Goal: Task Accomplishment & Management: Manage account settings

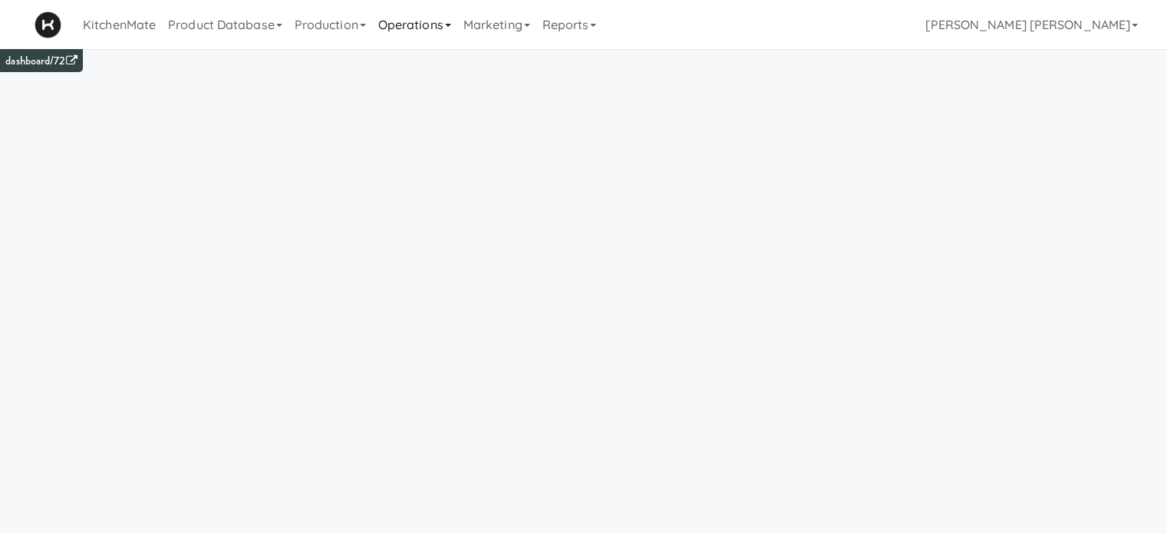
click at [428, 24] on link "Operations" at bounding box center [414, 24] width 85 height 49
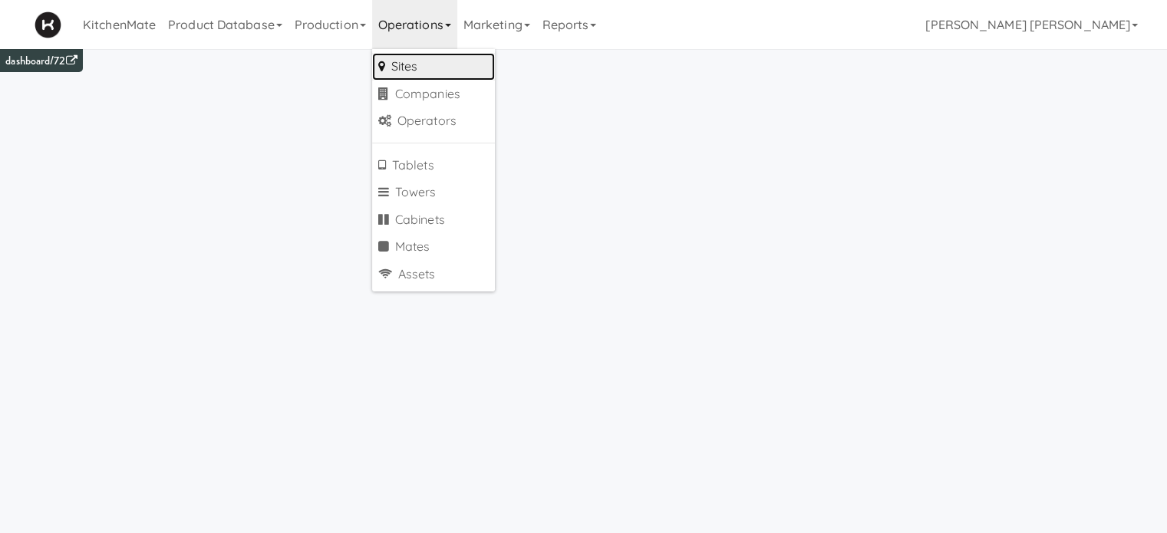
click at [440, 61] on link "Sites" at bounding box center [433, 67] width 123 height 28
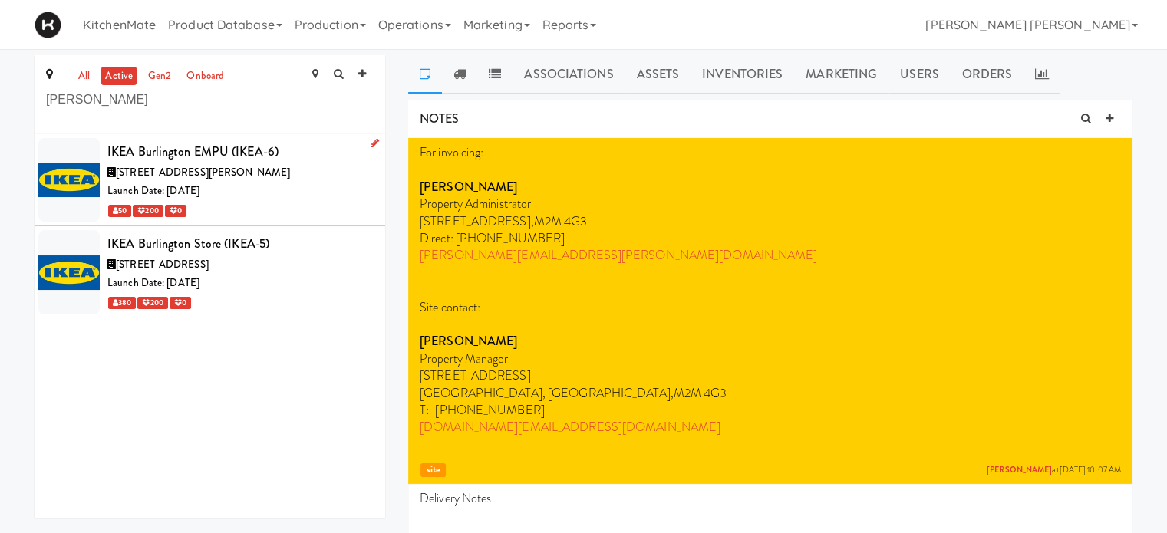
type input "[PERSON_NAME]"
click at [182, 165] on span "[STREET_ADDRESS][PERSON_NAME]" at bounding box center [203, 172] width 174 height 15
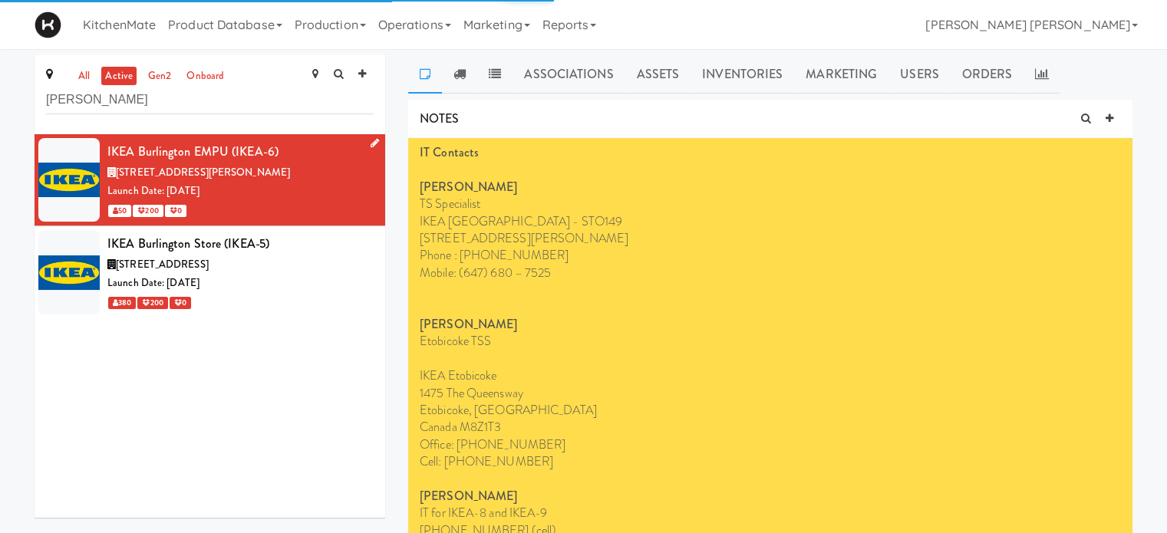
click at [371, 142] on icon at bounding box center [375, 143] width 8 height 10
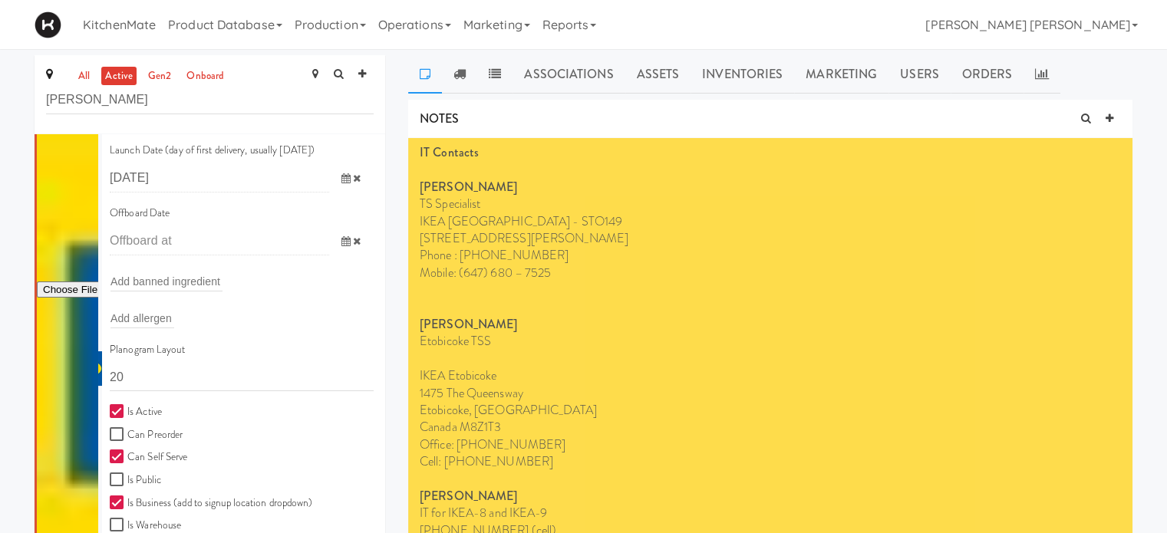
scroll to position [238, 0]
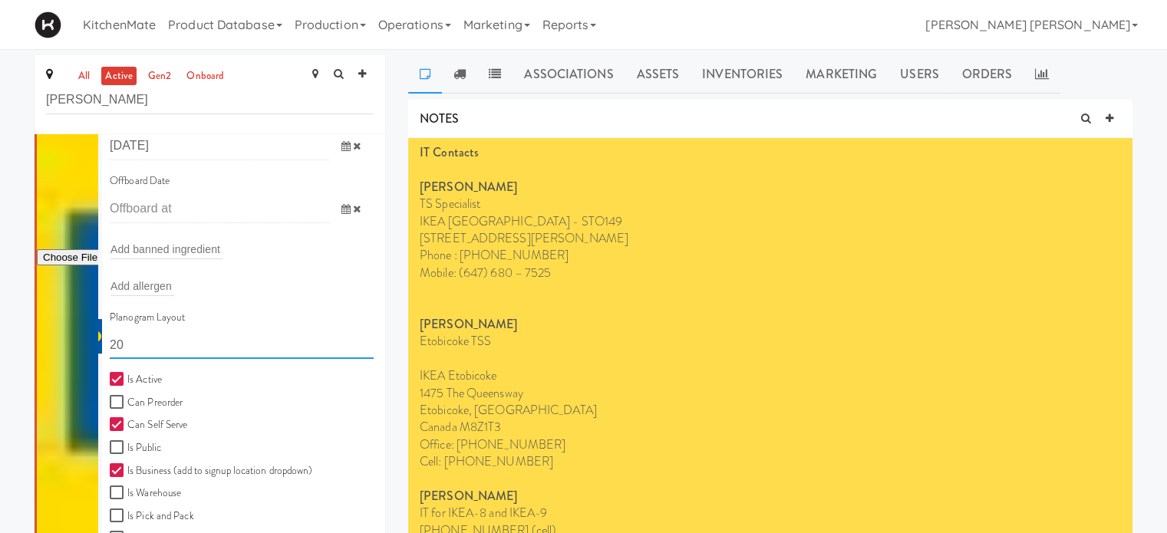
click at [132, 340] on input "20" at bounding box center [242, 345] width 264 height 28
type input "2"
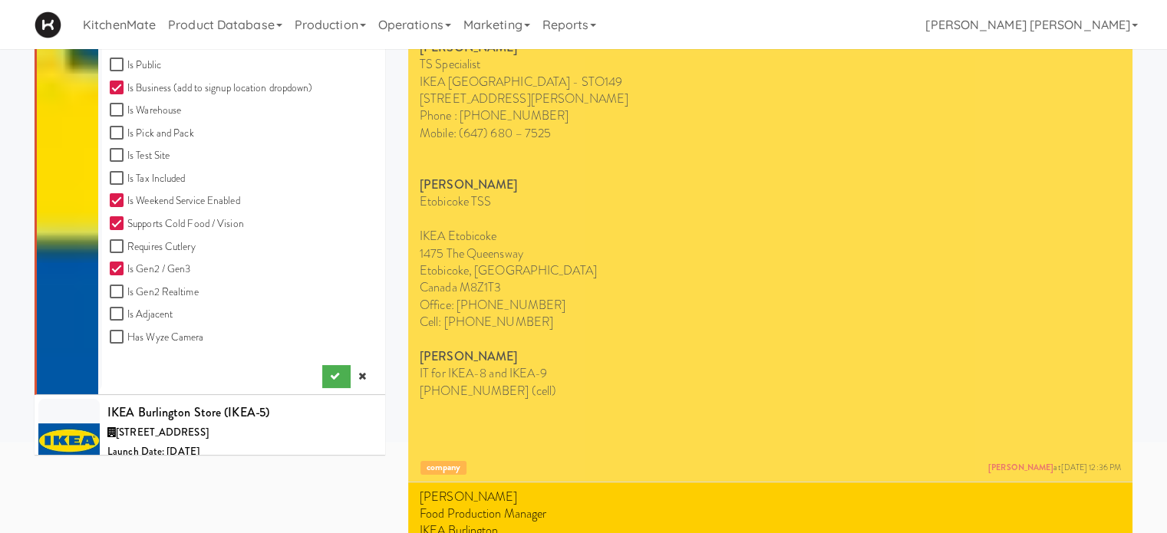
scroll to position [513, 0]
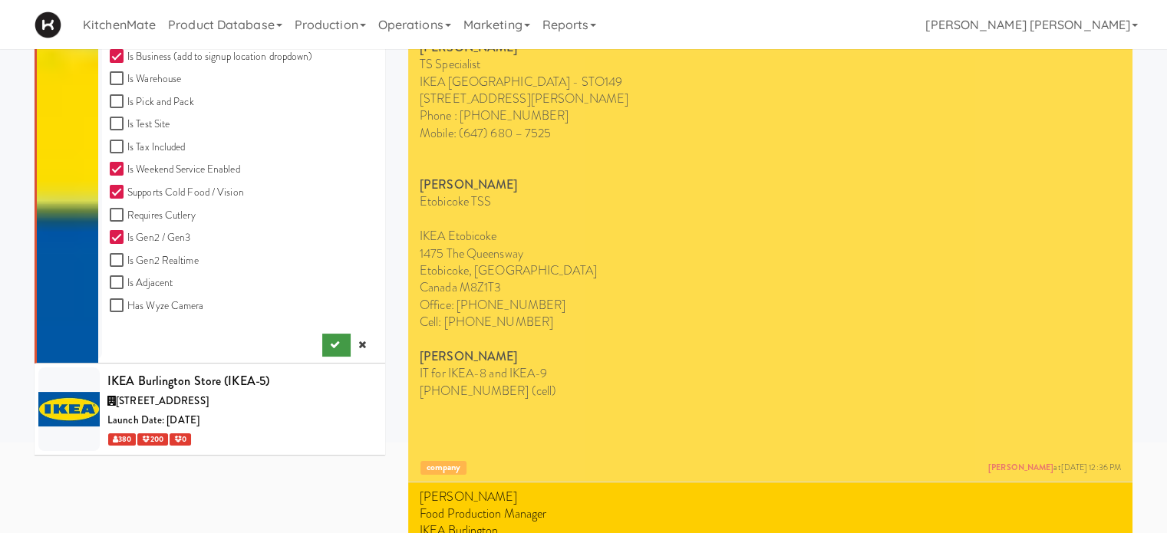
type input "11111,11111,11111,1111,1111,11111"
click at [330, 342] on icon "submit" at bounding box center [335, 345] width 10 height 10
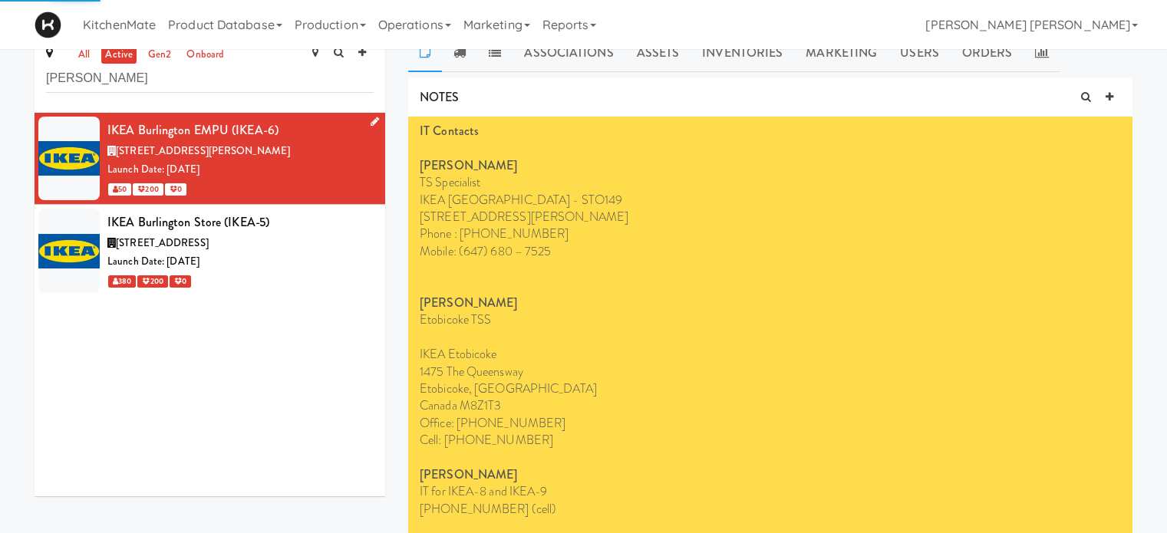
scroll to position [0, 0]
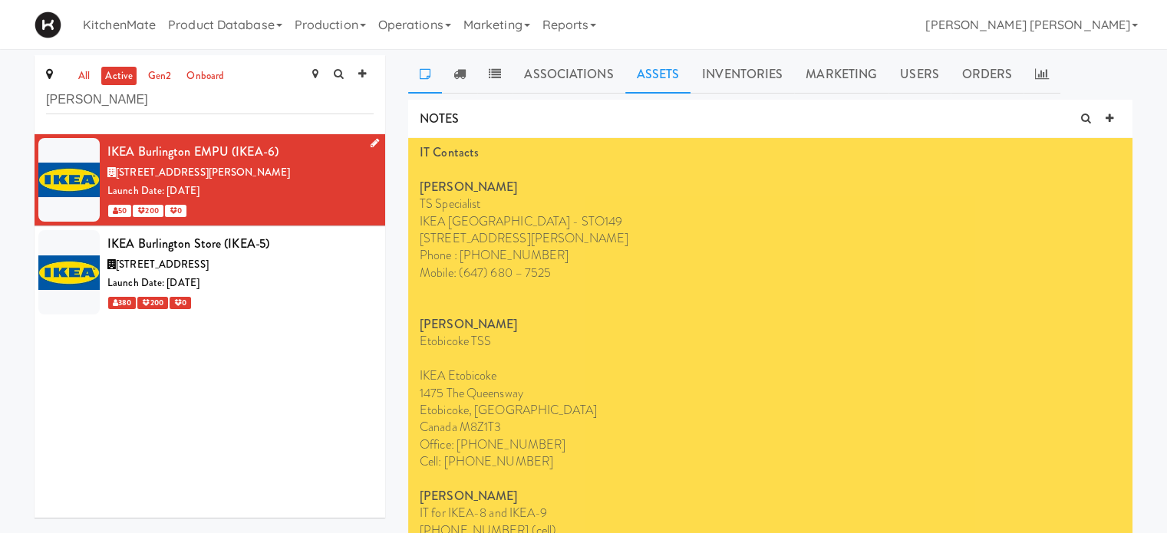
click at [660, 77] on link "Assets" at bounding box center [659, 74] width 66 height 38
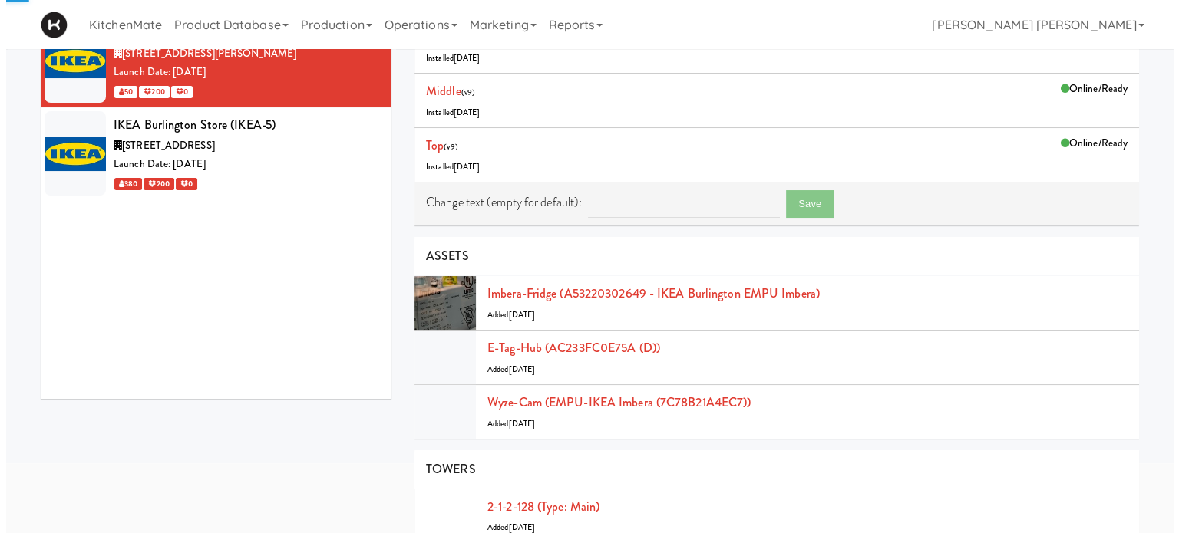
scroll to position [127, 0]
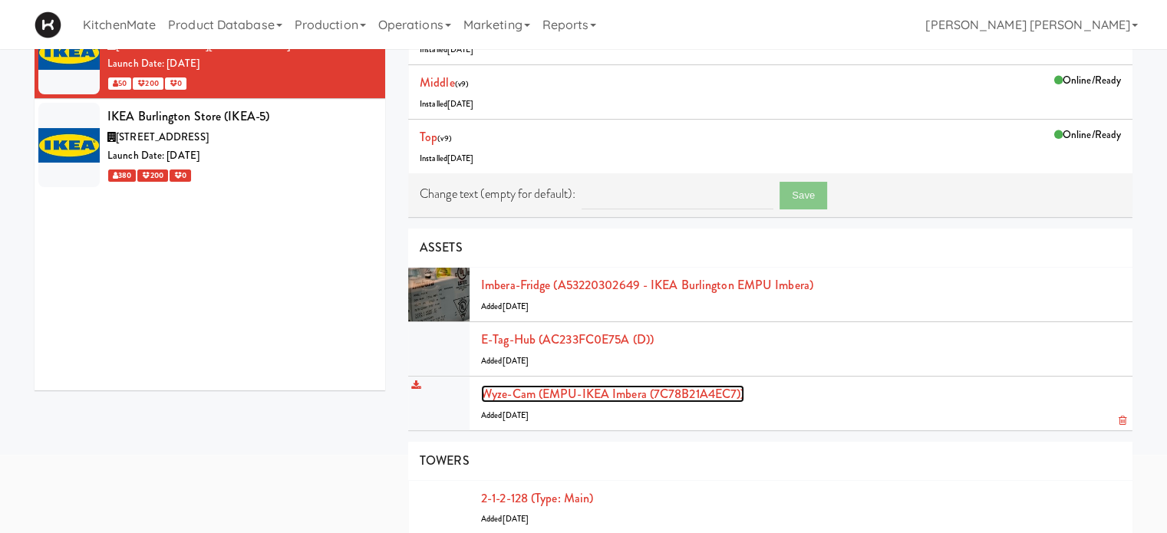
click at [622, 395] on link "Wyze-cam (EMPU-IKEA Imbera (7C78B21A4EC7))" at bounding box center [612, 394] width 263 height 18
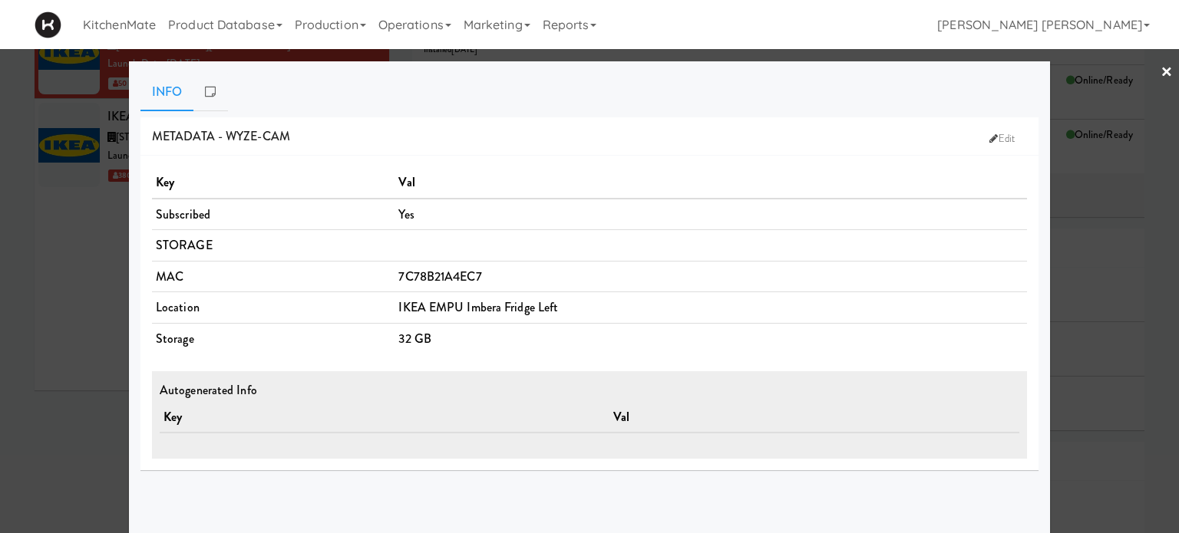
click at [801, 178] on th "Val" at bounding box center [711, 182] width 632 height 31
click at [199, 84] on link at bounding box center [210, 92] width 34 height 38
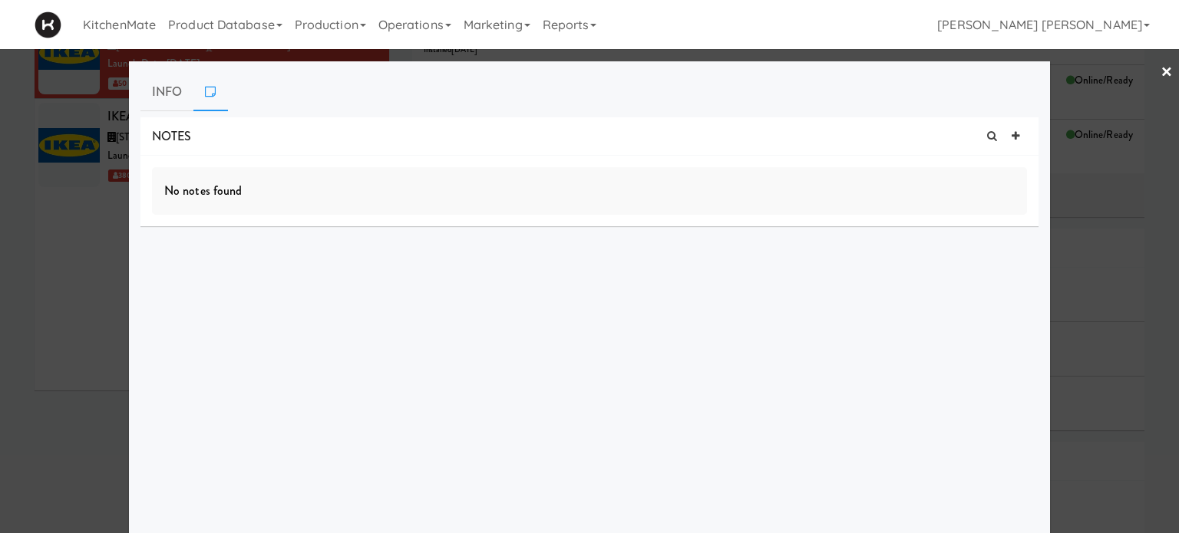
click at [1161, 74] on link "×" at bounding box center [1167, 73] width 12 height 48
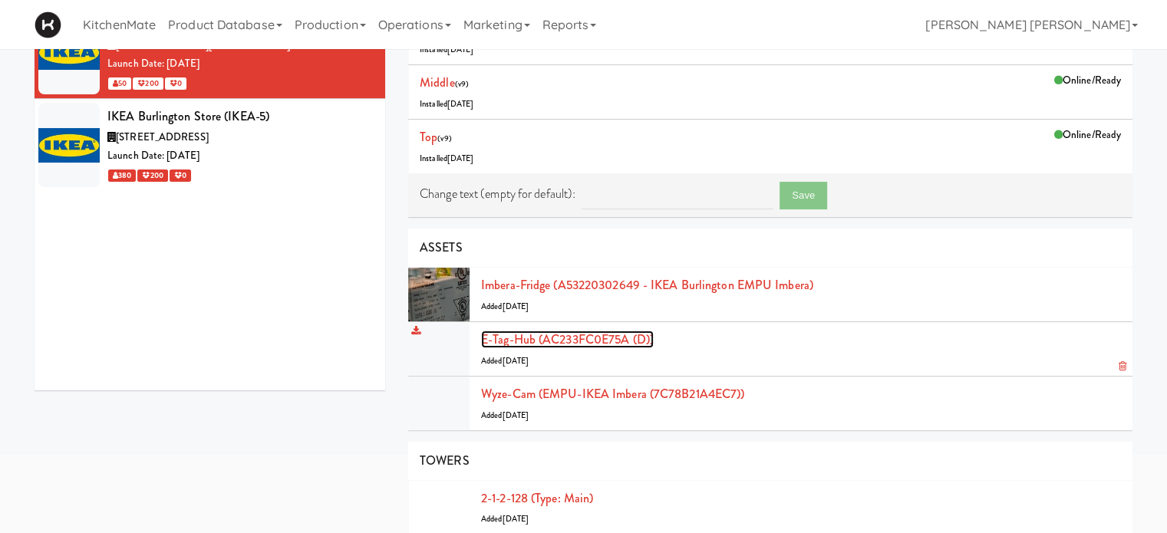
click at [531, 343] on link "E-tag-hub (AC233FC0E75A (D))" at bounding box center [567, 340] width 173 height 18
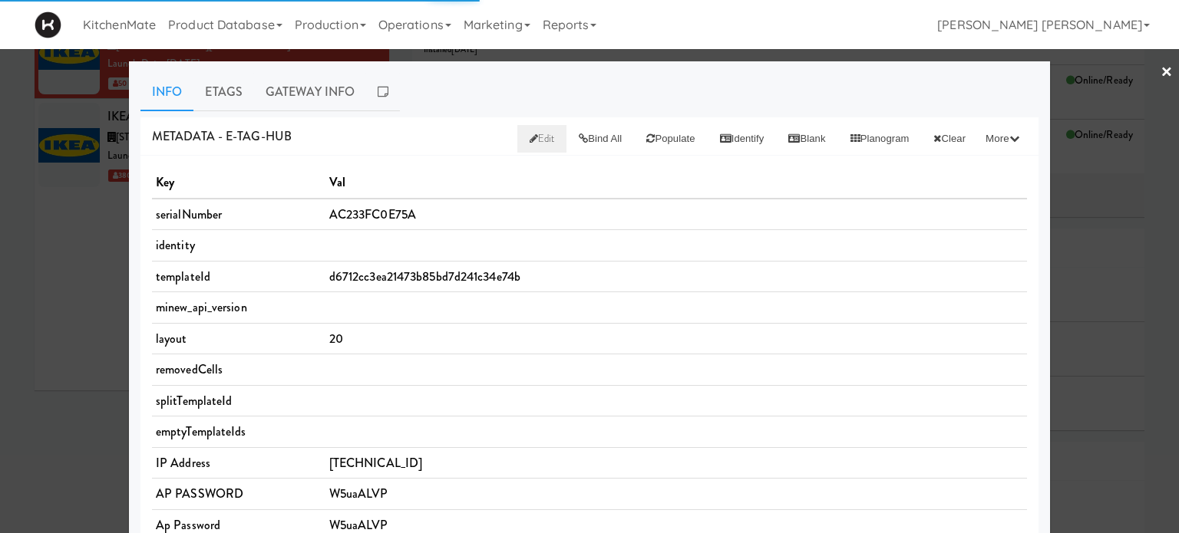
click at [530, 137] on span "Edit" at bounding box center [542, 138] width 25 height 15
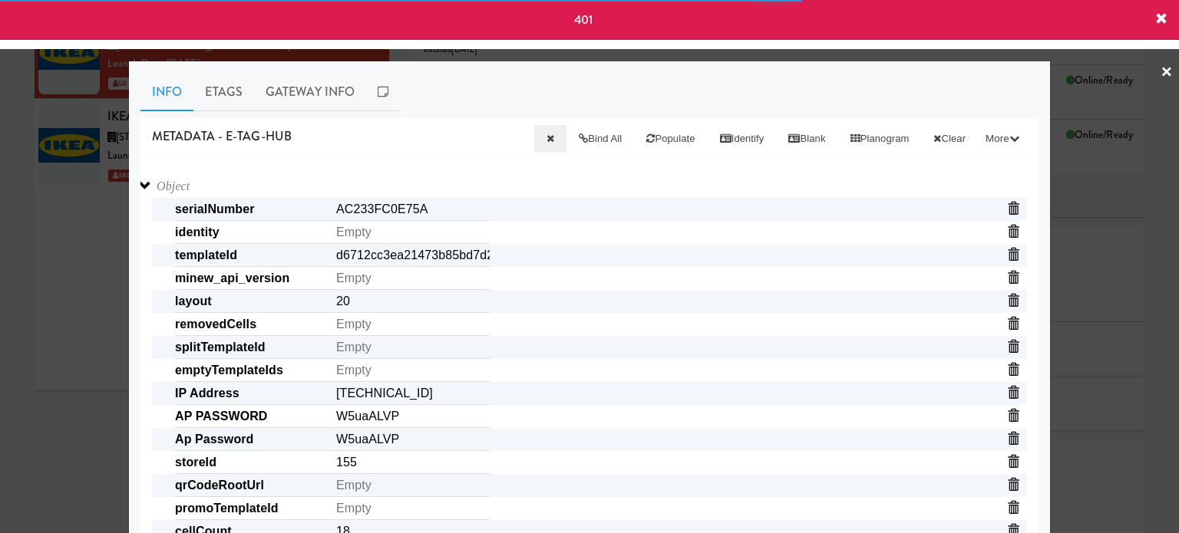
click at [570, 238] on span "identity" at bounding box center [601, 232] width 852 height 23
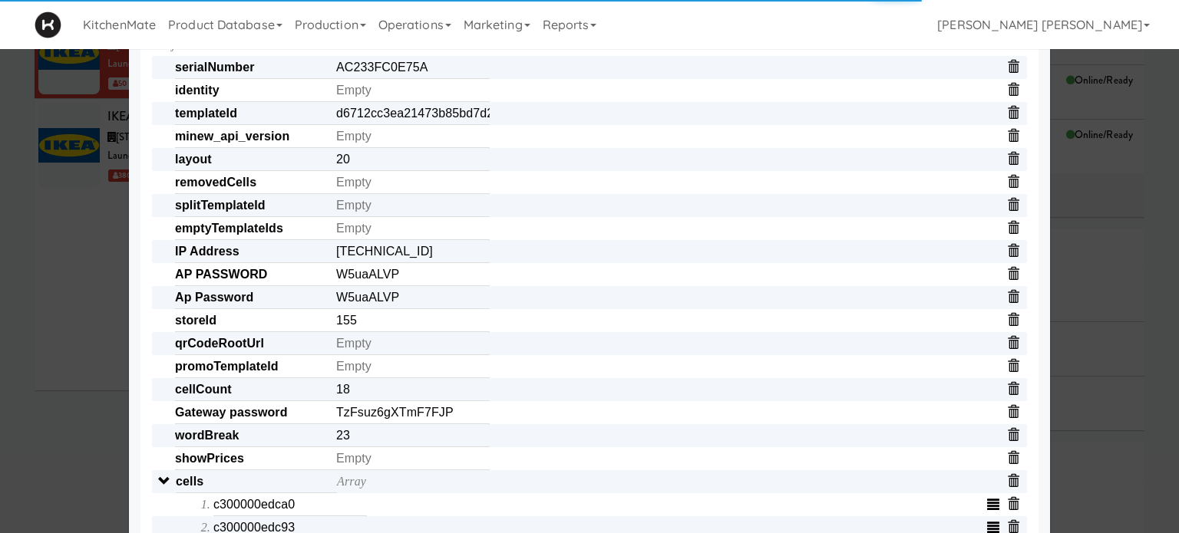
scroll to position [123, 0]
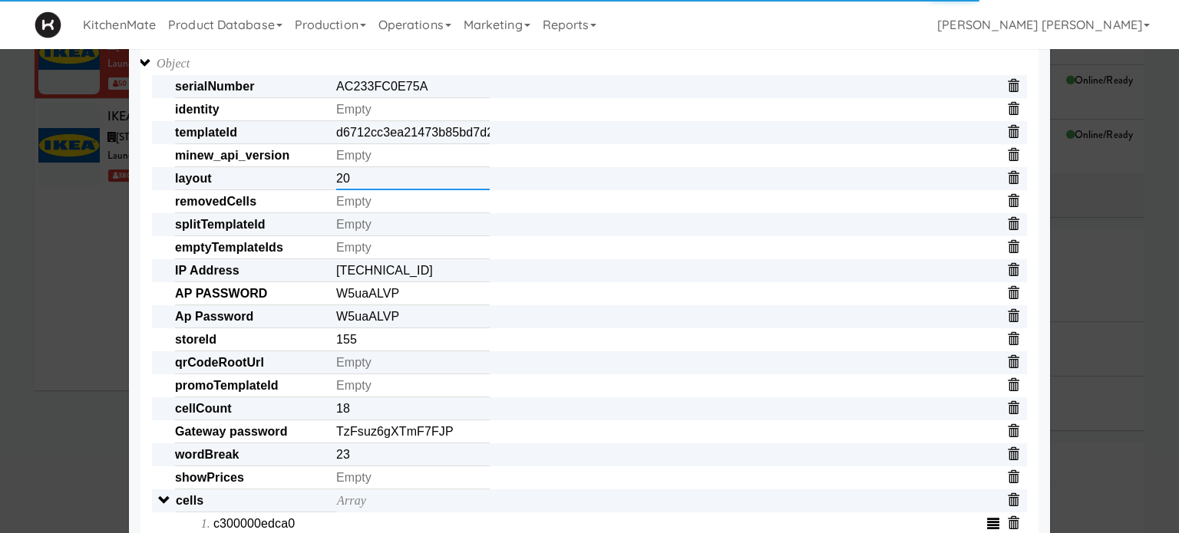
click at [362, 189] on input "20" at bounding box center [413, 178] width 154 height 23
type input "2"
paste input "11111,11111,11111,1111,1111,11111"
type input "11111,11111,11111,1111,1111,11111"
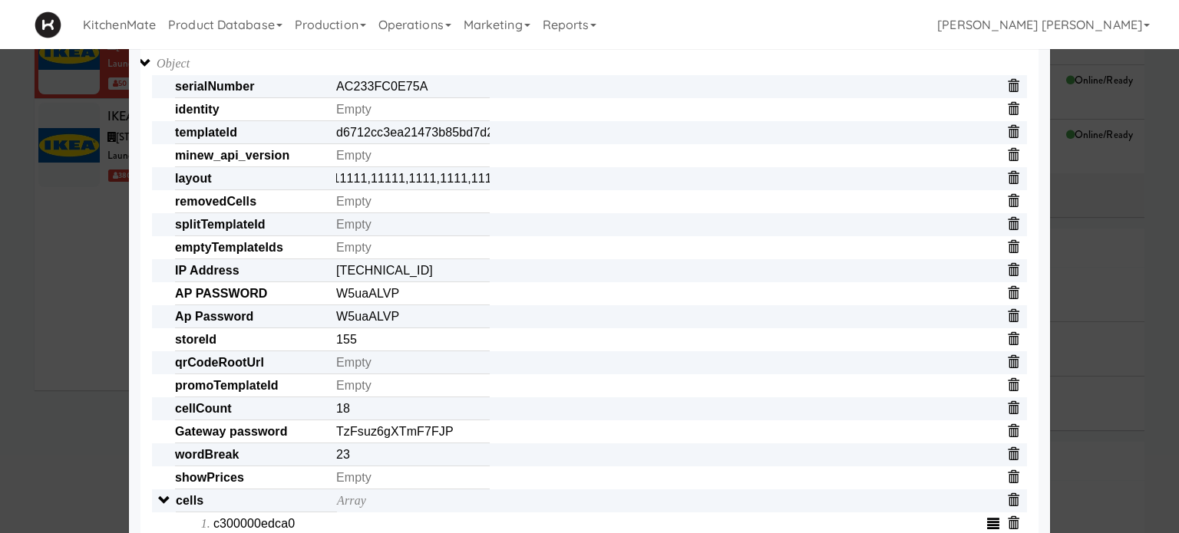
scroll to position [0, 0]
click at [586, 180] on span "layout 11111,11111,11111,1111,1111,11111" at bounding box center [601, 178] width 852 height 23
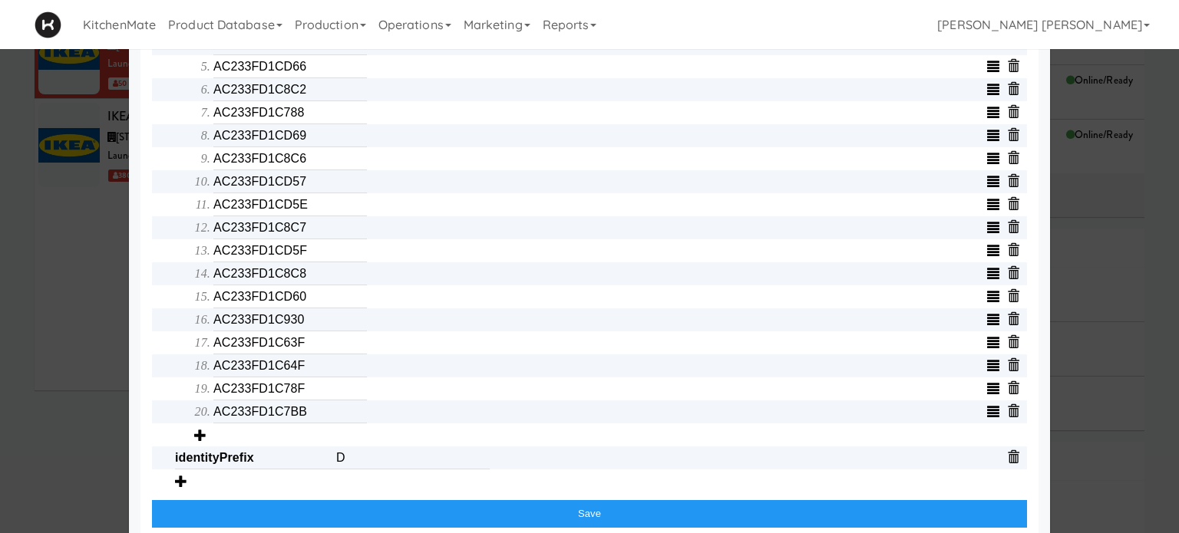
scroll to position [698, 0]
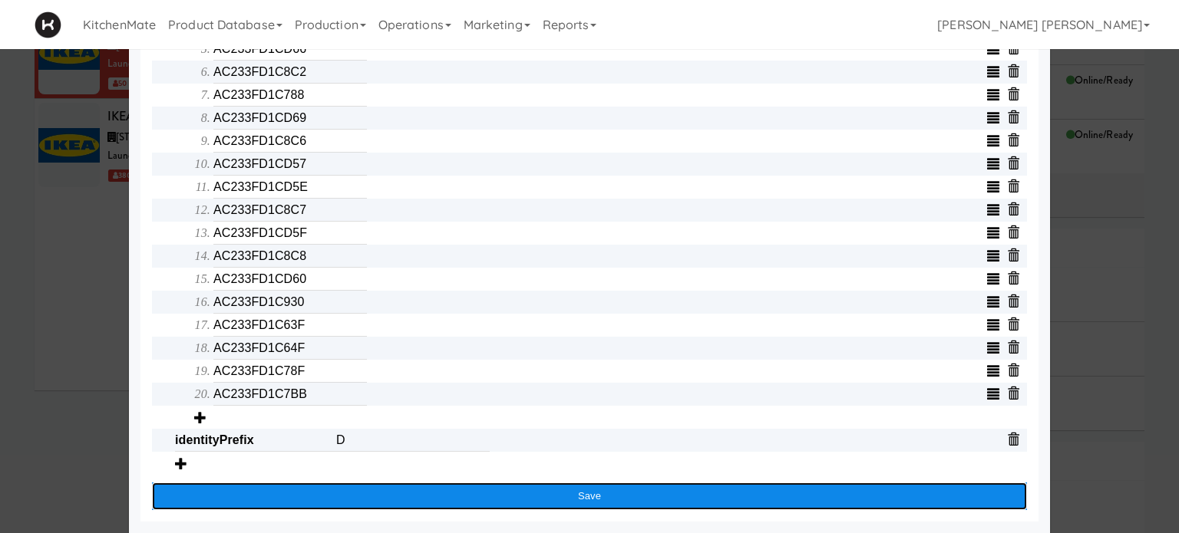
click at [590, 500] on button "Save" at bounding box center [589, 497] width 875 height 28
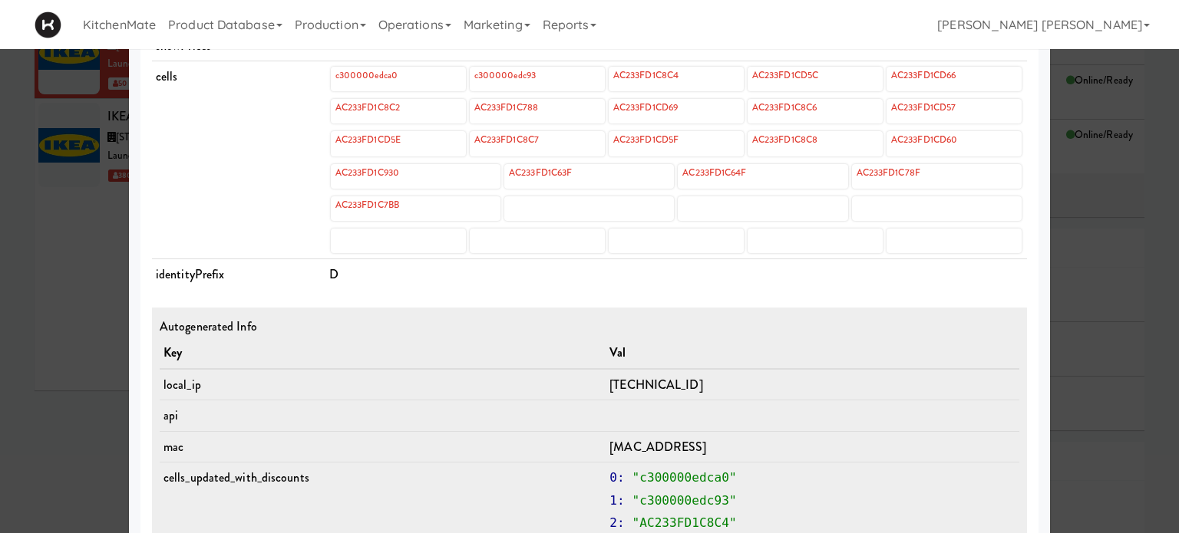
click at [13, 251] on div at bounding box center [589, 266] width 1179 height 533
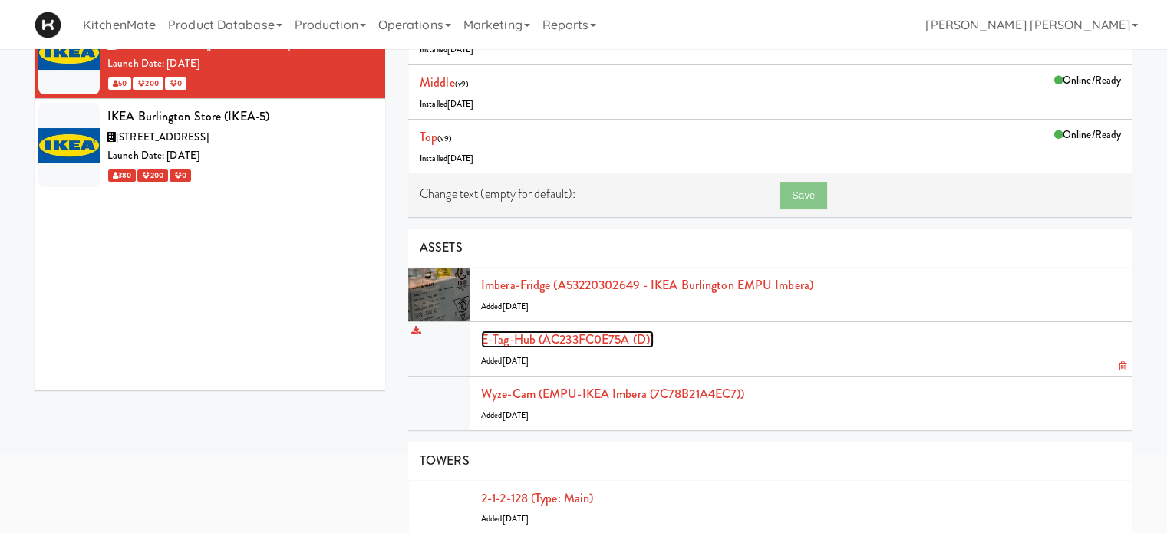
click at [519, 334] on link "E-tag-hub (AC233FC0E75A (D))" at bounding box center [567, 340] width 173 height 18
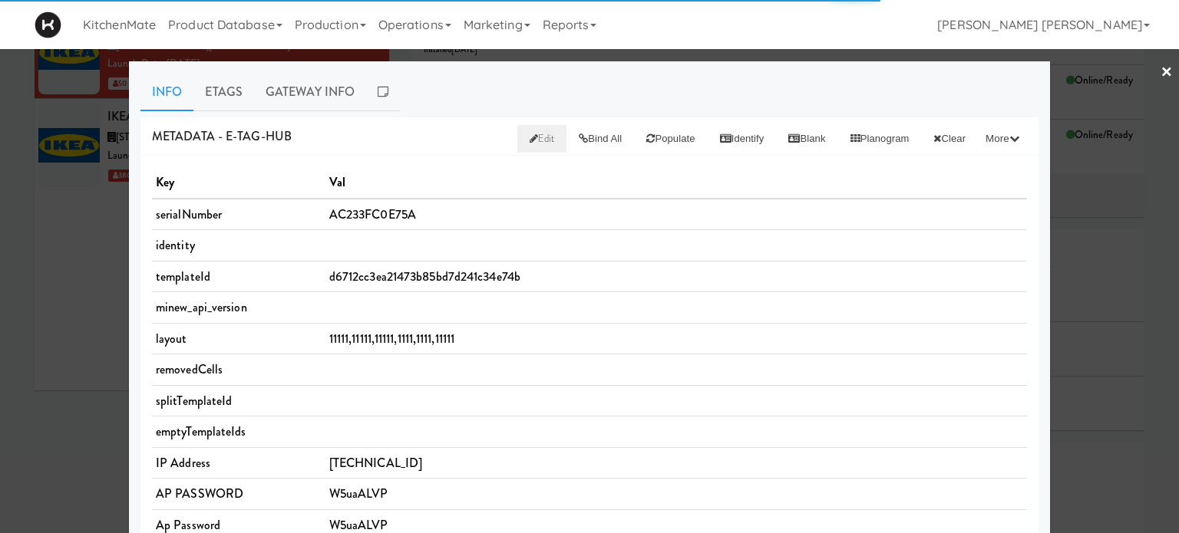
click at [517, 146] on link "Edit" at bounding box center [542, 139] width 50 height 28
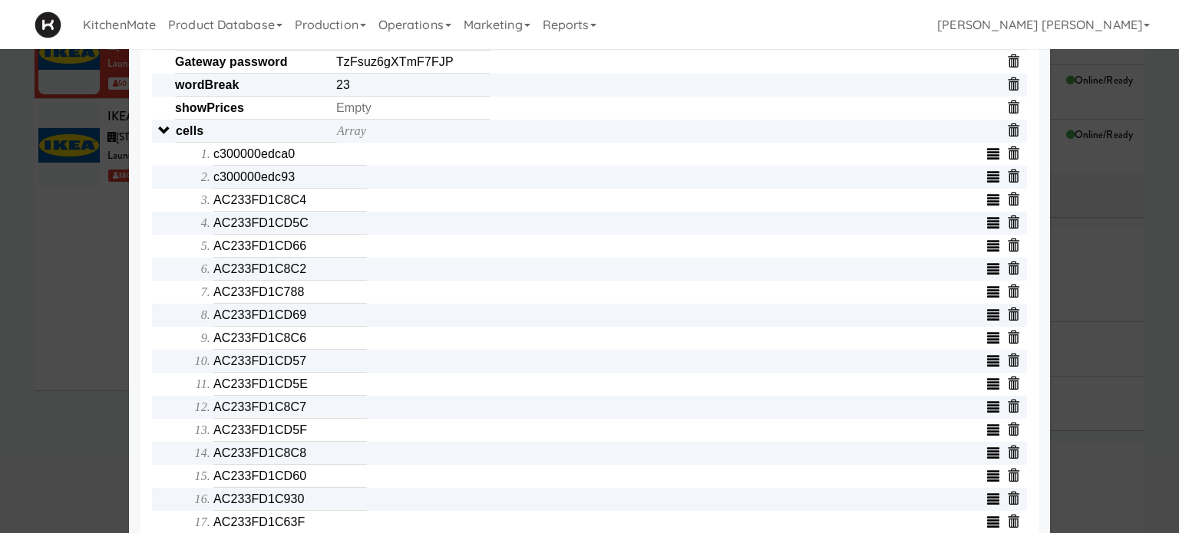
scroll to position [491, 0]
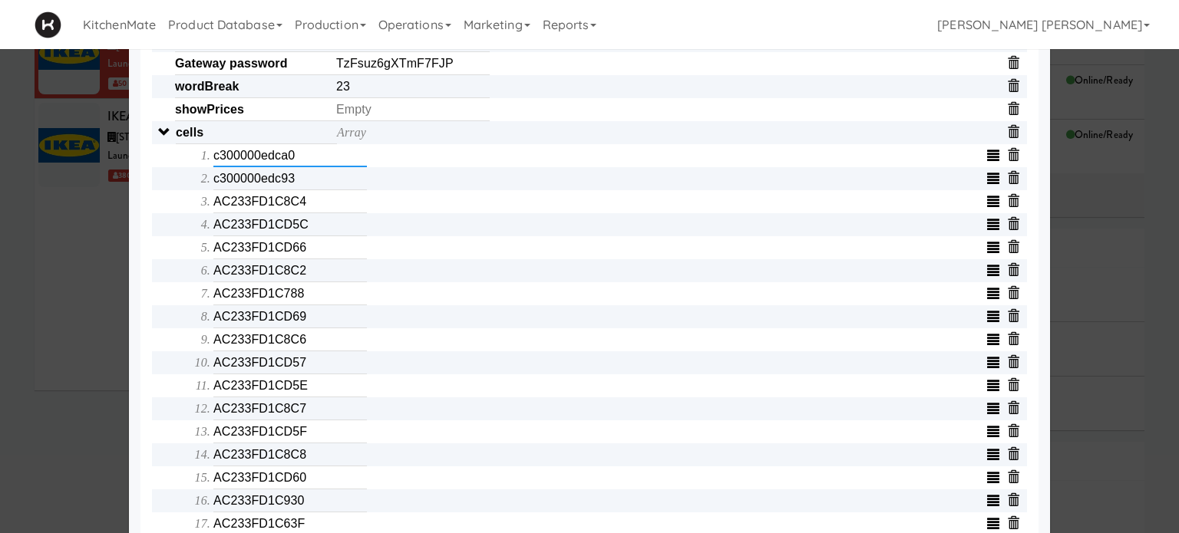
click at [310, 159] on input "c300000edca0" at bounding box center [290, 155] width 154 height 23
click at [305, 190] on input "c300000edc93" at bounding box center [290, 178] width 154 height 23
click at [312, 203] on input "AC233FD1C8C4" at bounding box center [290, 201] width 154 height 23
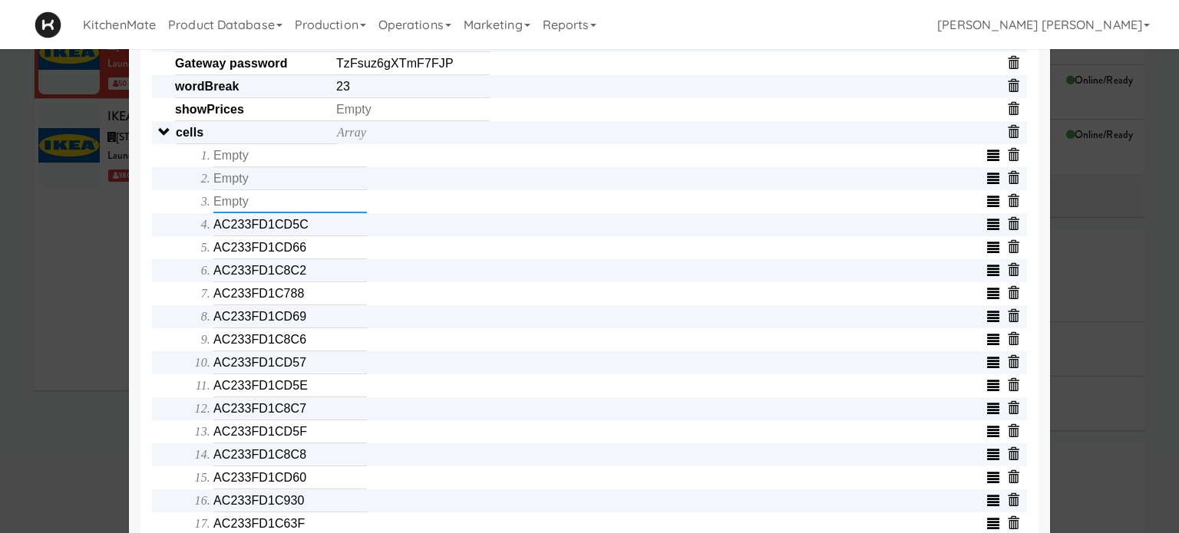
click at [312, 203] on input "text" at bounding box center [290, 201] width 154 height 23
click at [310, 222] on input "AC233FD1CD5C" at bounding box center [290, 224] width 154 height 23
click at [310, 222] on input "text" at bounding box center [290, 224] width 154 height 23
click at [309, 249] on input "AC233FD1CD66" at bounding box center [290, 247] width 154 height 23
click at [309, 249] on input "text" at bounding box center [290, 247] width 154 height 23
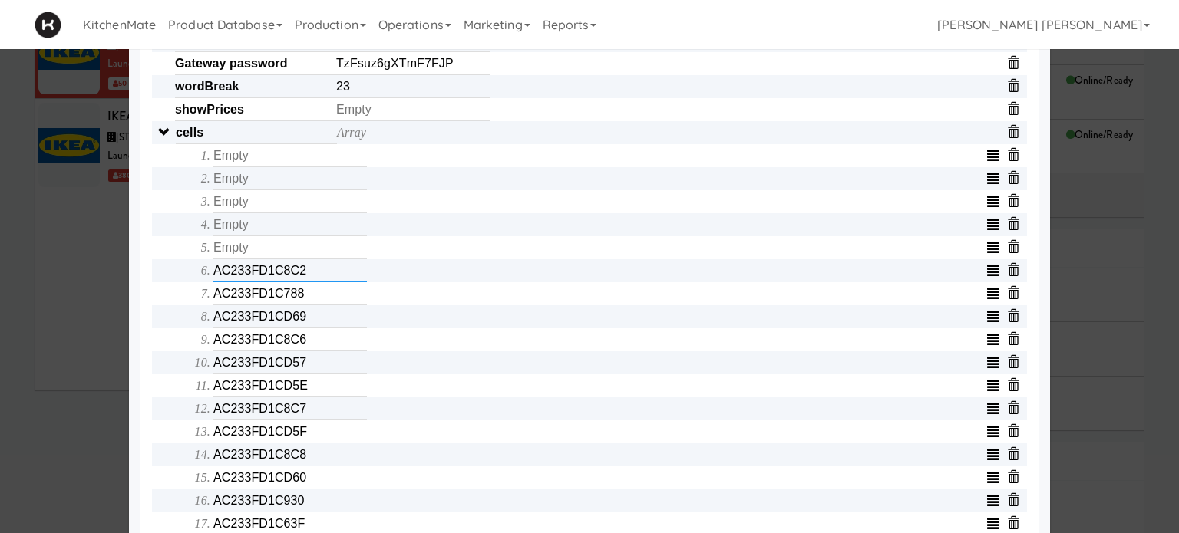
click at [310, 272] on input "AC233FD1C8C2" at bounding box center [290, 270] width 154 height 23
click at [310, 272] on input "text" at bounding box center [290, 270] width 154 height 23
click at [309, 305] on input "AC233FD1C788" at bounding box center [290, 293] width 154 height 23
click at [309, 305] on input "text" at bounding box center [290, 293] width 154 height 23
click at [307, 322] on input "AC233FD1CD69" at bounding box center [290, 316] width 154 height 23
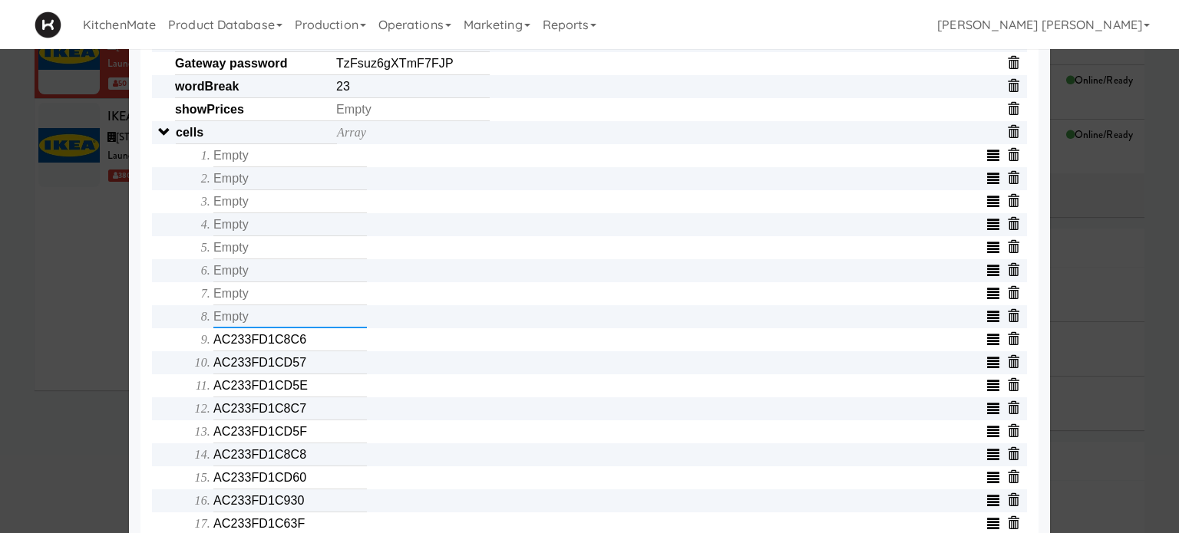
click at [307, 322] on input "text" at bounding box center [290, 316] width 154 height 23
click at [310, 343] on input "AC233FD1C8C6" at bounding box center [290, 340] width 154 height 23
drag, startPoint x: 310, startPoint y: 343, endPoint x: 311, endPoint y: 366, distance: 23.0
click at [311, 366] on ol "AC233FD1CD57 AC233FD1CD5E AC233FD1C8C7 AC233FD1CD5F AC233FD1C8C8 AC233FD1CD60 A…" at bounding box center [610, 466] width 833 height 645
click at [311, 366] on input "AC233FD1CD57" at bounding box center [290, 363] width 154 height 23
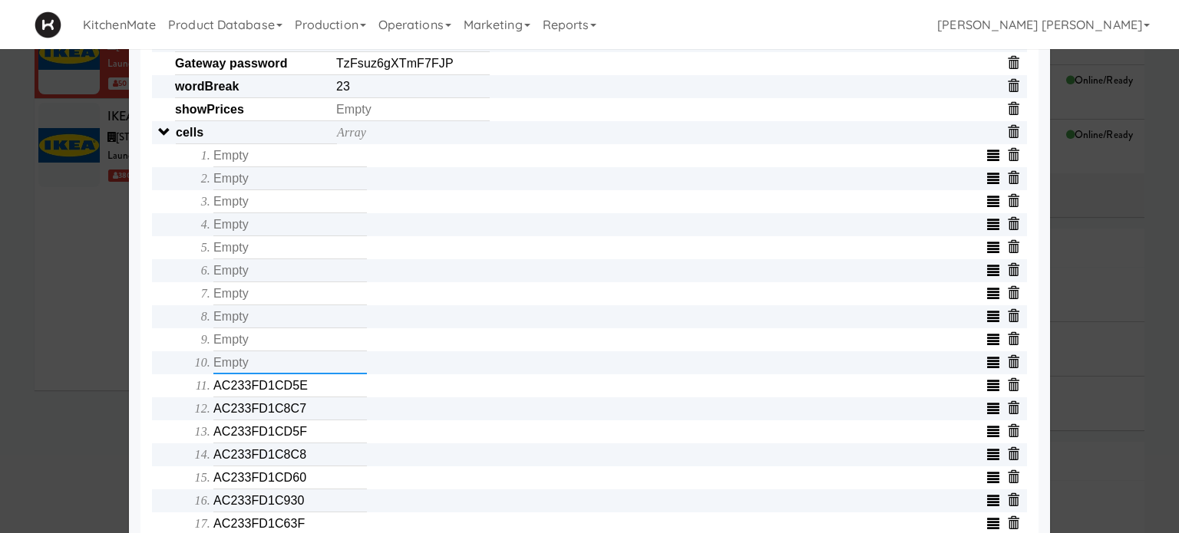
click at [311, 366] on input "text" at bounding box center [290, 363] width 154 height 23
click at [312, 391] on input "AC233FD1CD5E" at bounding box center [290, 386] width 154 height 23
type input "AC233FD1CD5"
click at [312, 391] on input "AC233FD1CD5" at bounding box center [290, 386] width 154 height 23
click at [314, 414] on input "AC233FD1C8C7" at bounding box center [290, 409] width 154 height 23
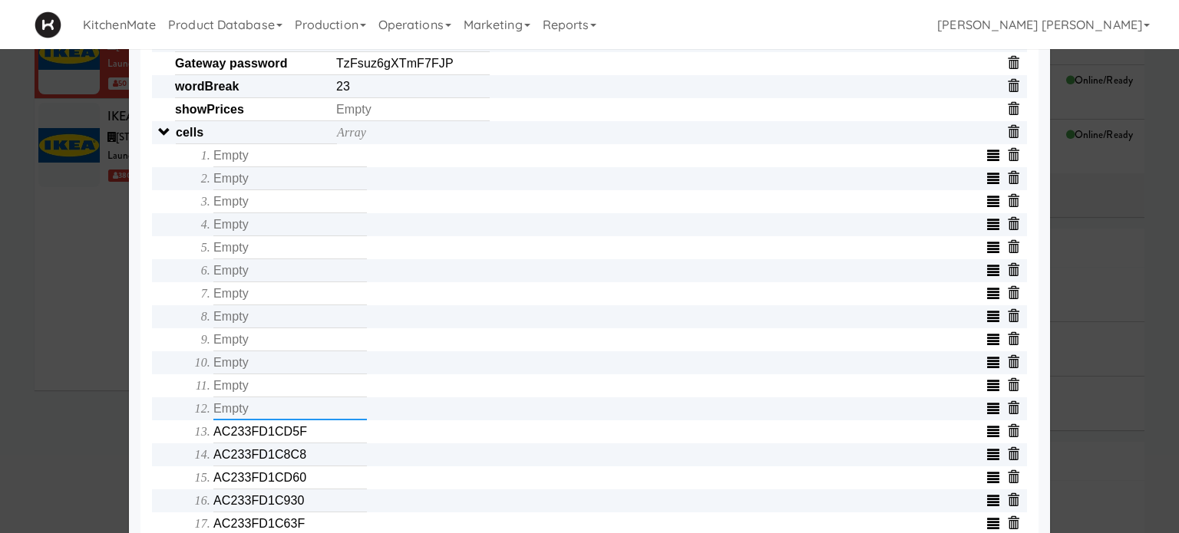
click at [314, 414] on input "text" at bounding box center [290, 409] width 154 height 23
click at [309, 442] on input "AC233FD1CD5F" at bounding box center [290, 432] width 154 height 23
type input "AC233FD1CD5"
click at [309, 442] on input "AC233FD1CD5" at bounding box center [290, 432] width 154 height 23
click at [309, 459] on input "AC233FD1C8C8" at bounding box center [290, 455] width 154 height 23
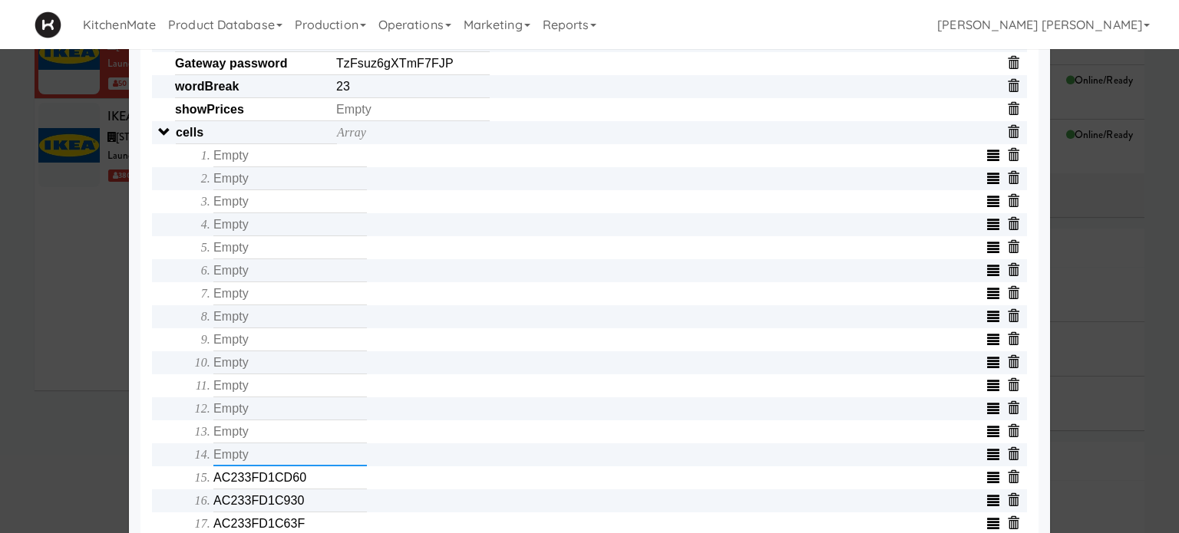
click at [309, 459] on input "text" at bounding box center [290, 455] width 154 height 23
click at [167, 470] on div "Object serialNumber AC233FC0E75A identity templateId d6712cc3ea21473b85bd7d241c…" at bounding box center [589, 271] width 875 height 1174
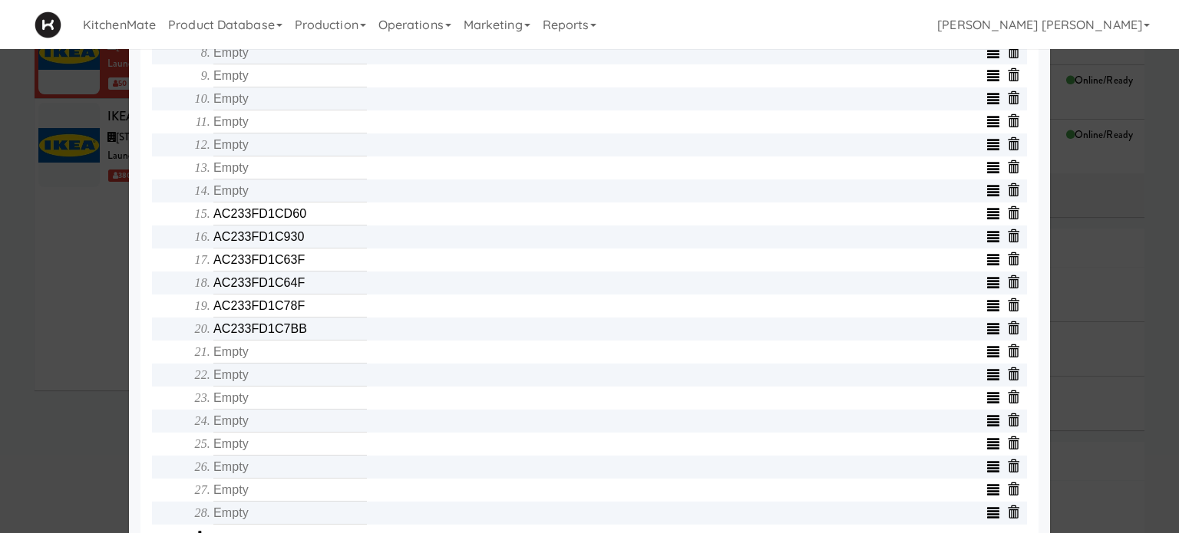
scroll to position [768, 0]
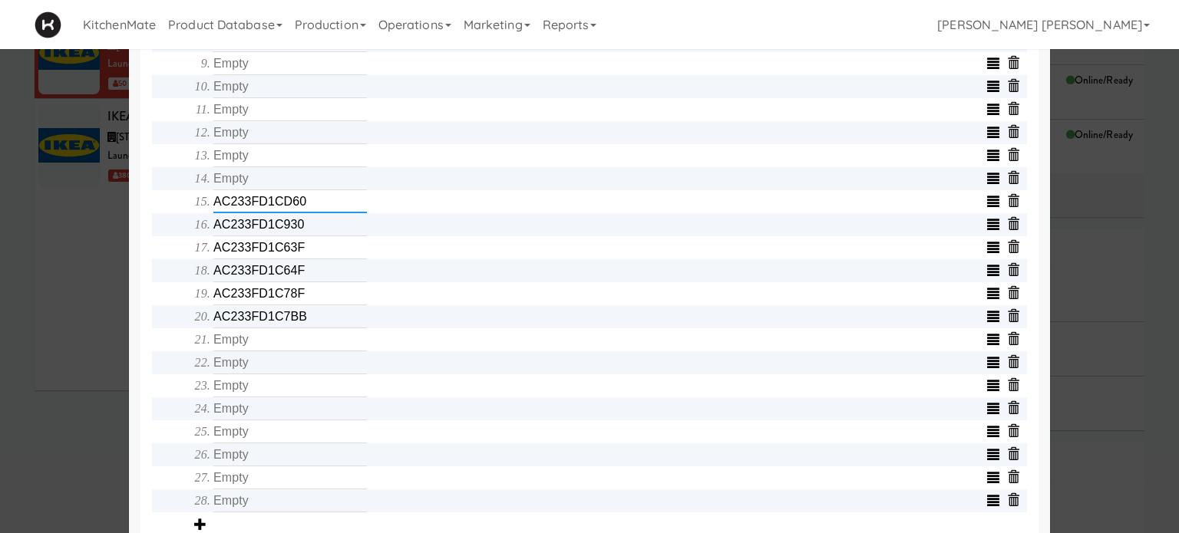
click at [318, 213] on input "AC233FD1CD60" at bounding box center [290, 201] width 154 height 23
click at [316, 229] on input "AC233FD1C930" at bounding box center [290, 224] width 154 height 23
type input "AC233FD1C93"
click at [316, 229] on input "AC233FD1C93" at bounding box center [290, 224] width 154 height 23
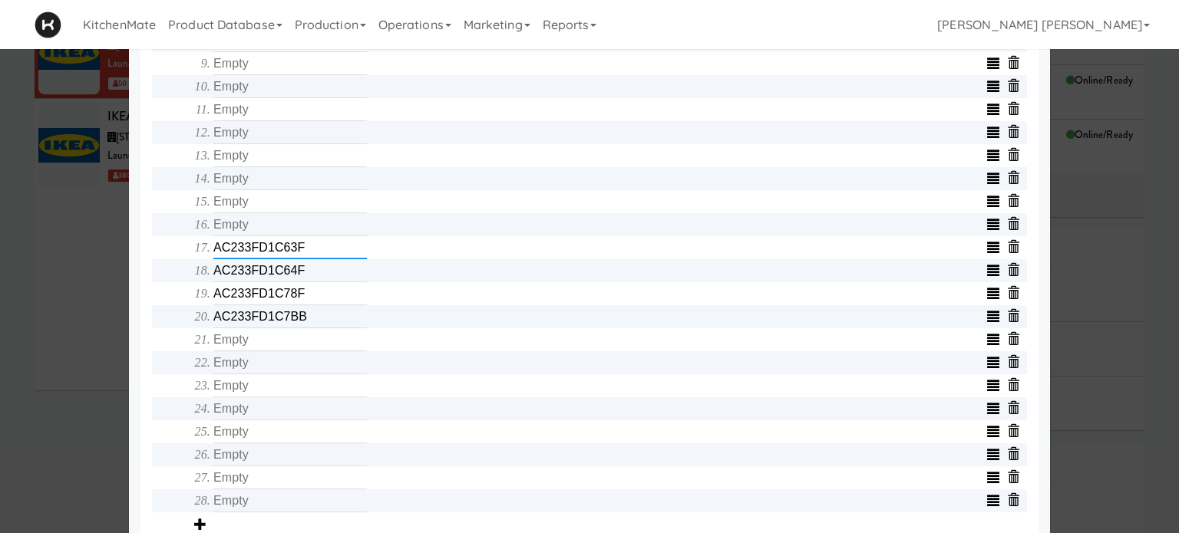
click at [312, 253] on input "AC233FD1C63F" at bounding box center [290, 247] width 154 height 23
type input "AC233FD1C63"
click at [312, 253] on input "AC233FD1C63" at bounding box center [290, 247] width 154 height 23
click at [309, 274] on input "AC233FD1C64F" at bounding box center [290, 270] width 154 height 23
click at [309, 274] on input "text" at bounding box center [290, 270] width 154 height 23
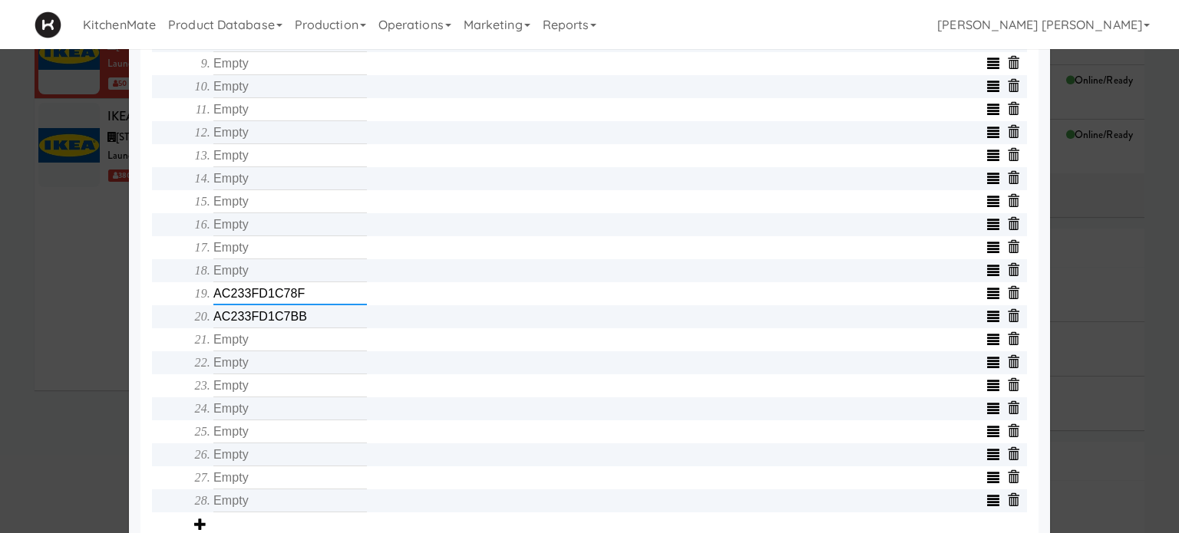
click at [305, 297] on input "AC233FD1C78F" at bounding box center [290, 293] width 154 height 23
type input "AC233FD1C78"
click at [305, 297] on input "AC233FD1C78" at bounding box center [290, 293] width 154 height 23
click at [304, 322] on input "AC233FD1C7BB" at bounding box center [290, 316] width 154 height 23
click at [304, 322] on input "text" at bounding box center [290, 316] width 154 height 23
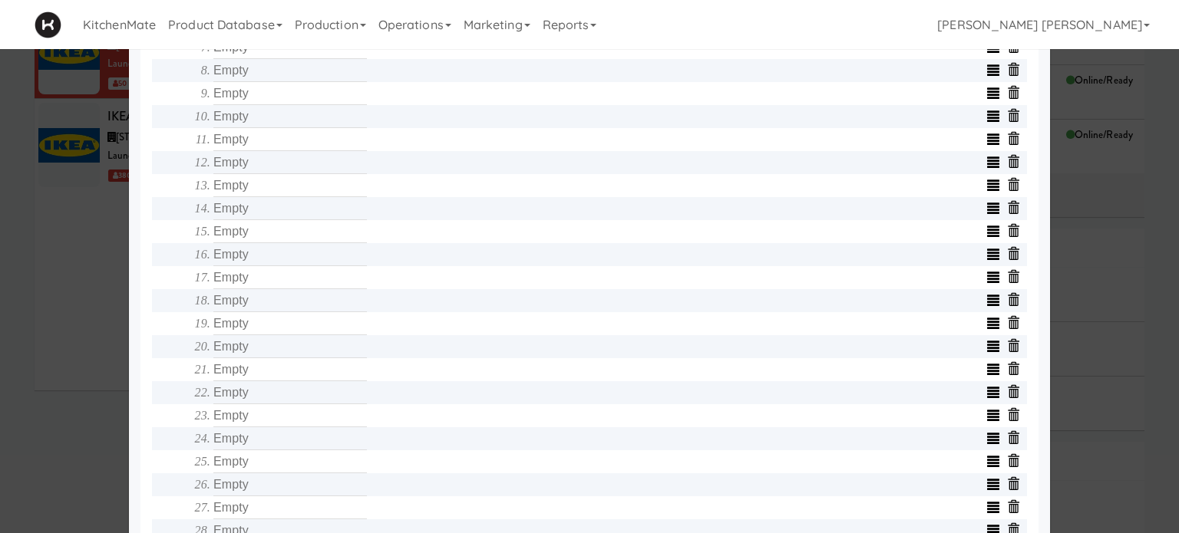
click at [140, 288] on div "Object serialNumber AC233FC0E75A identity templateId d6712cc3ea21473b85bd7d241c…" at bounding box center [589, 38] width 898 height 1240
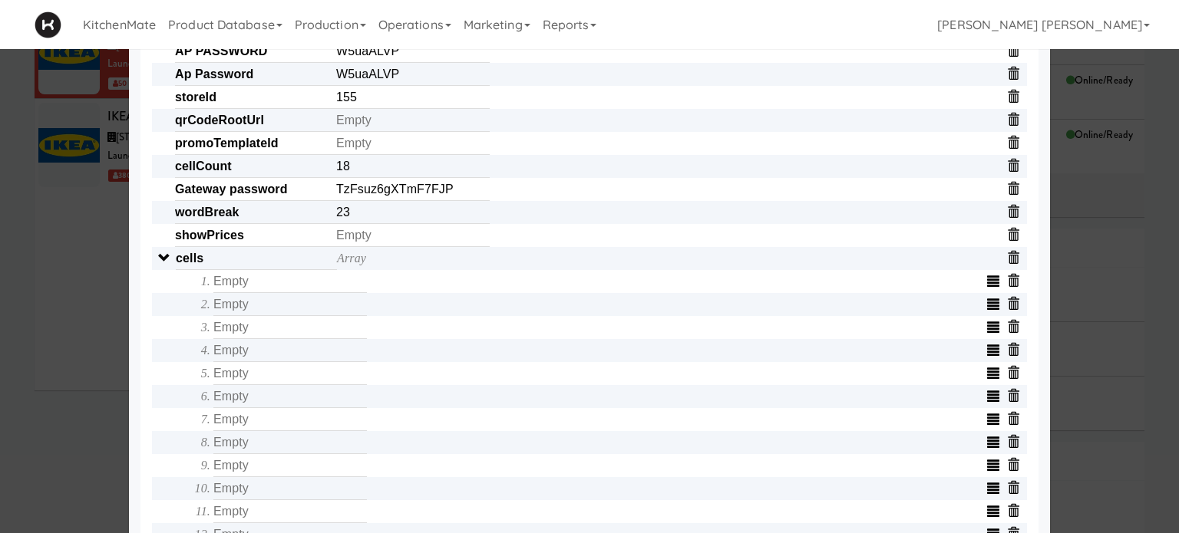
scroll to position [338, 0]
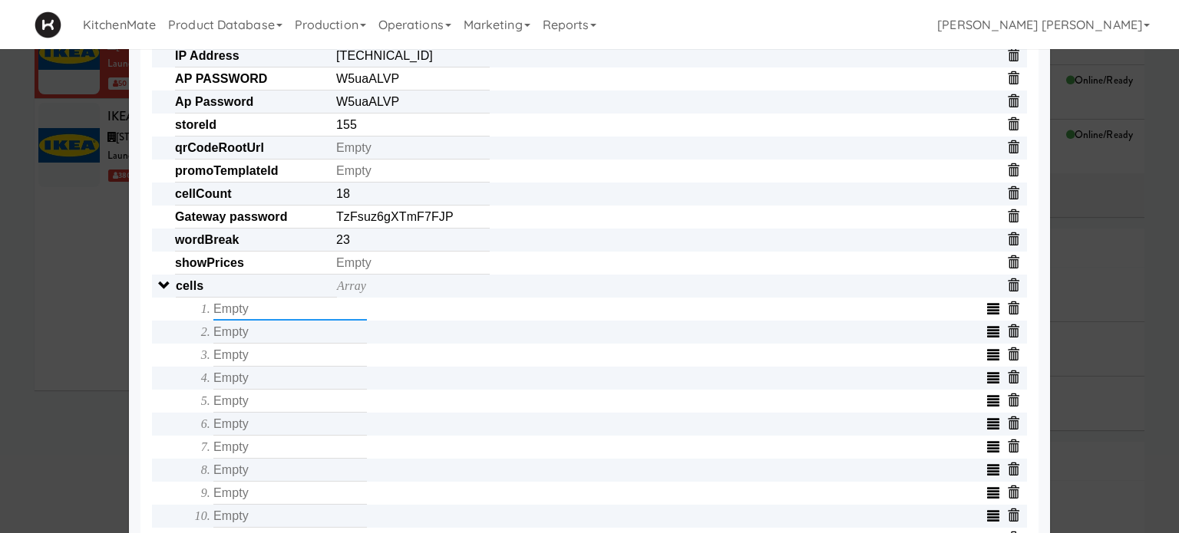
click at [276, 315] on input "text" at bounding box center [290, 309] width 154 height 23
type input "C300000EDBE6"
click at [246, 337] on input "text" at bounding box center [290, 332] width 154 height 23
type input "C300000EDB78"
click at [242, 360] on input "text" at bounding box center [290, 355] width 154 height 23
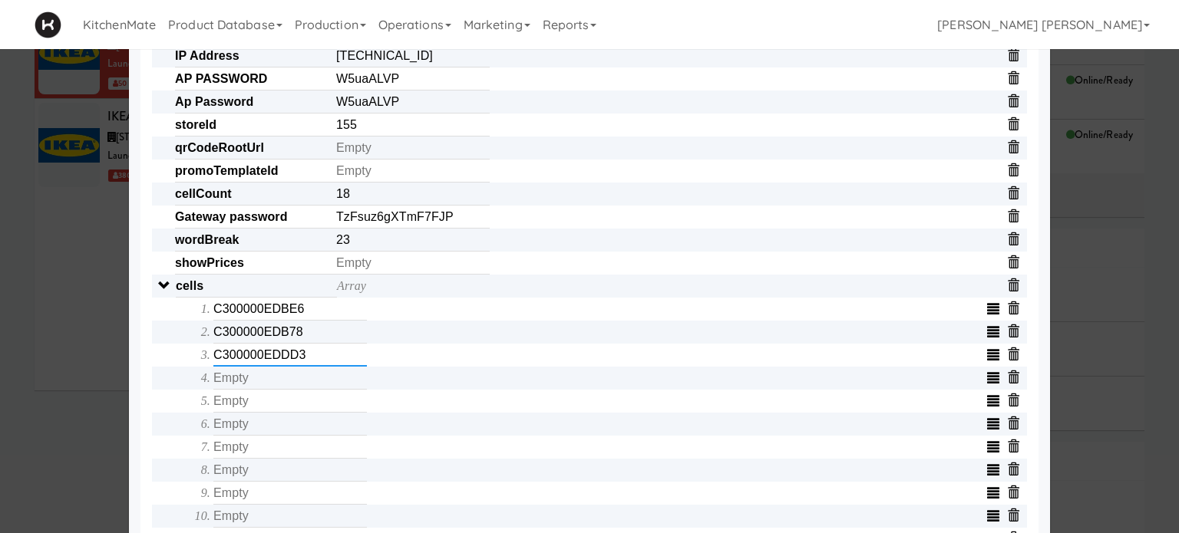
type input "C300000EDDD3"
click at [246, 381] on input "text" at bounding box center [290, 378] width 154 height 23
type input "C300000EDB65"
click at [253, 401] on input "text" at bounding box center [290, 401] width 154 height 23
type input "C300000EDBCF"
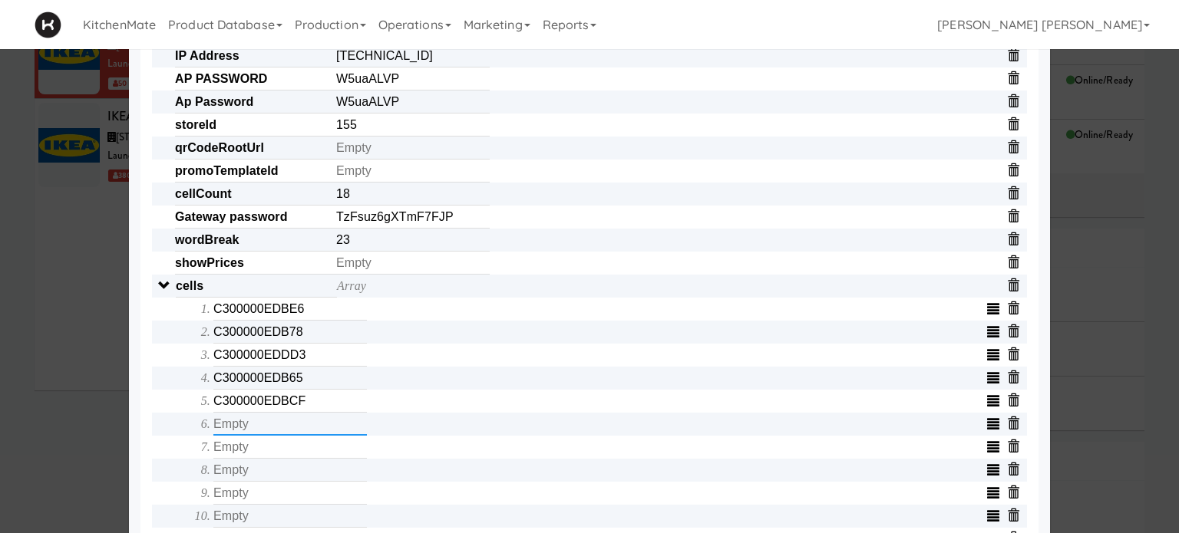
click at [255, 421] on input "text" at bounding box center [290, 424] width 154 height 23
type input "AC233FD1D3A3"
click at [262, 445] on input "text" at bounding box center [290, 447] width 154 height 23
type input "C300000EDB66"
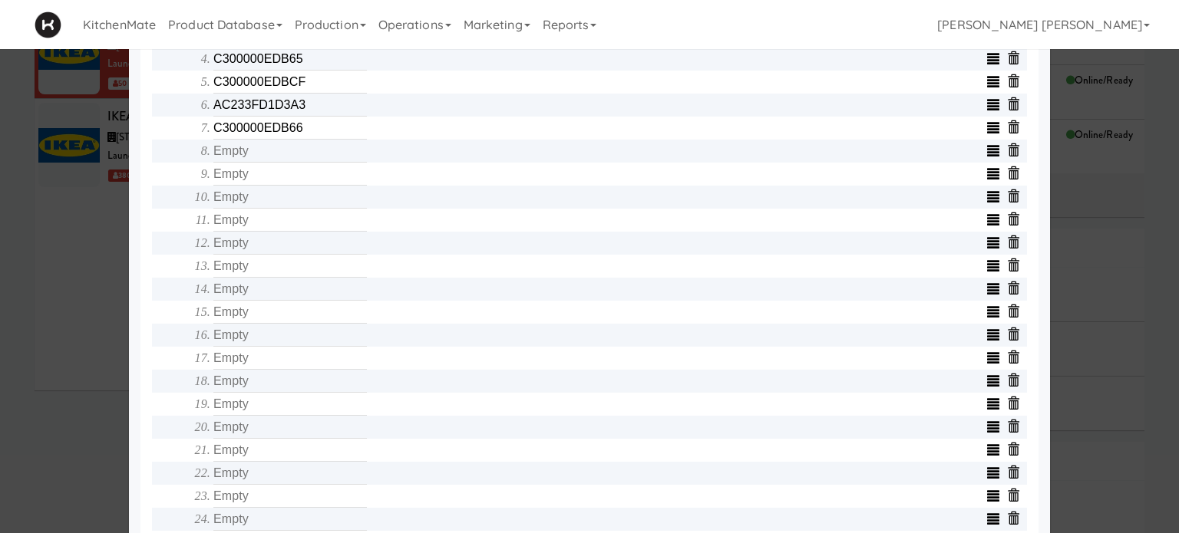
scroll to position [675, 0]
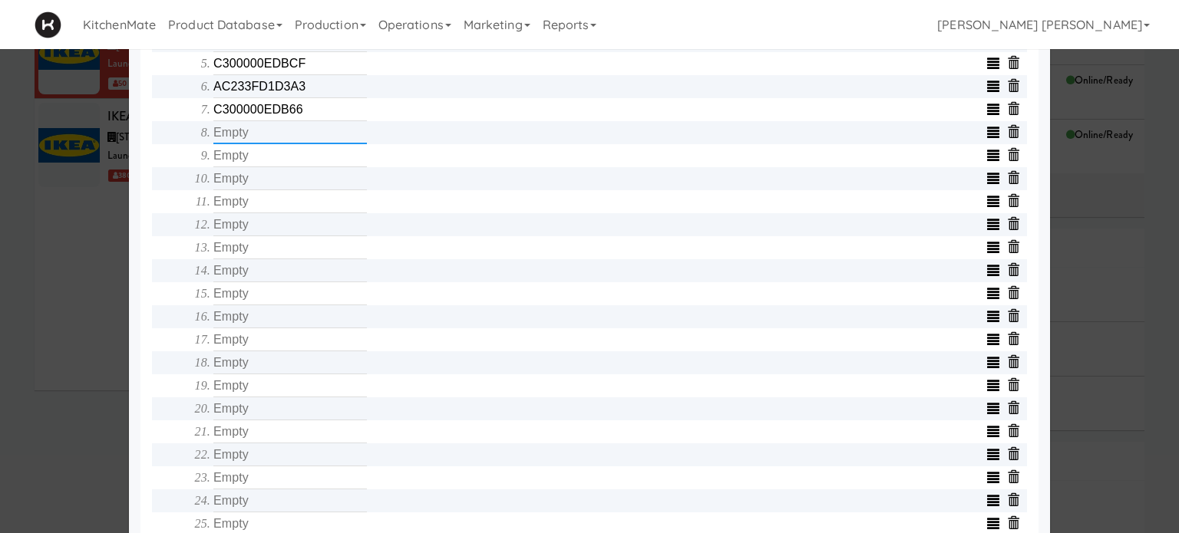
click at [245, 144] on input "text" at bounding box center [290, 132] width 154 height 23
type input "C300000EDB75"
click at [258, 162] on input "text" at bounding box center [290, 155] width 154 height 23
type input "C300000EDDE3"
click at [267, 187] on input "text" at bounding box center [290, 178] width 154 height 23
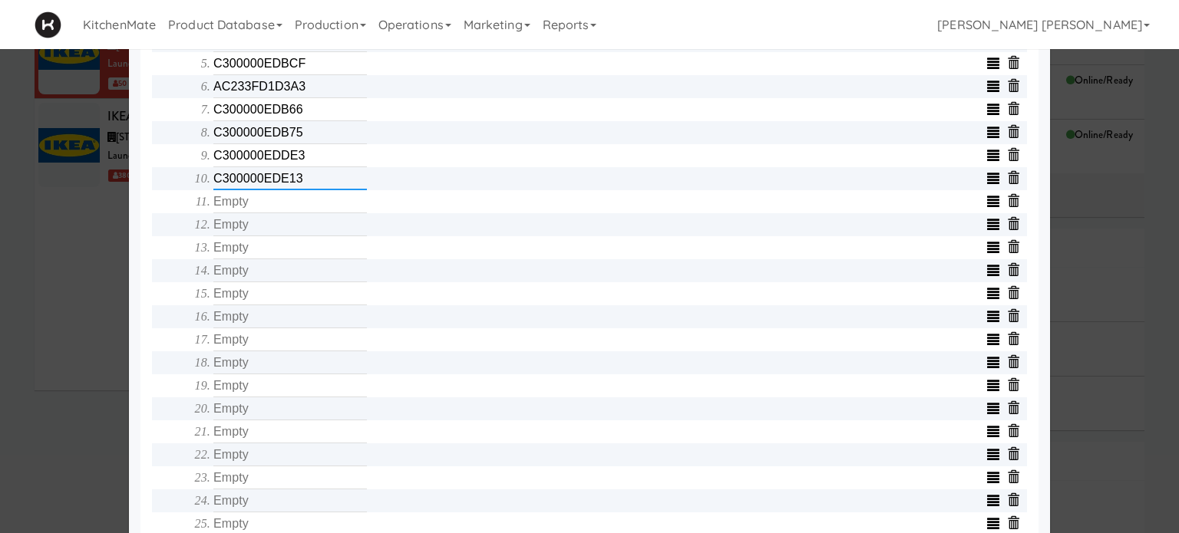
type input "C300000EDE13"
click at [267, 209] on input "text" at bounding box center [290, 201] width 154 height 23
type input "C300000EDBD3"
click at [267, 233] on input "text" at bounding box center [290, 224] width 154 height 23
type input "C300000EDABA"
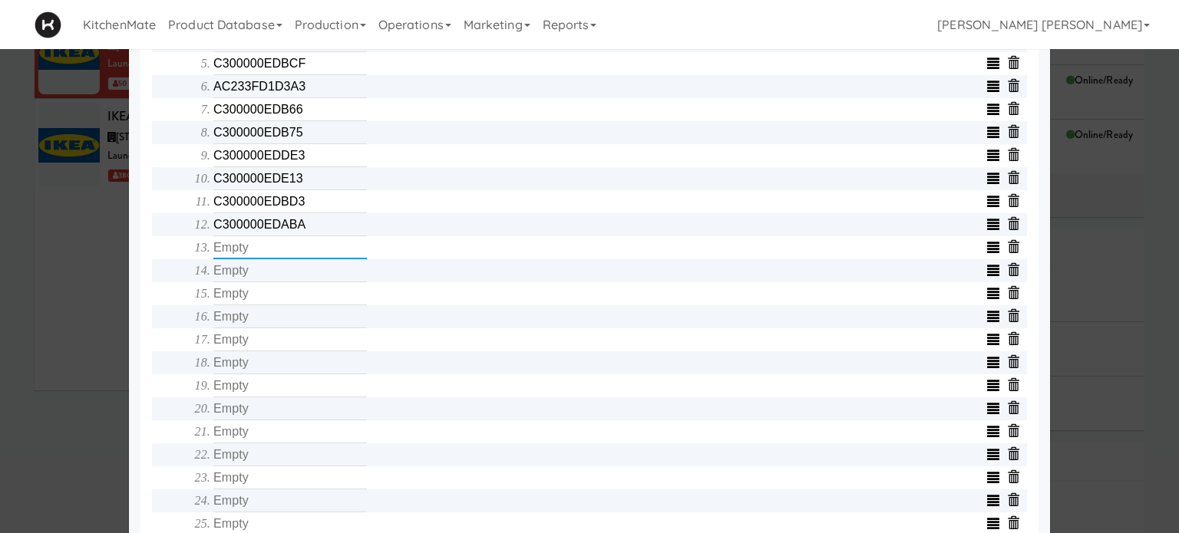
click at [267, 254] on input "text" at bounding box center [290, 247] width 154 height 23
type input "C300000EDB72"
click at [267, 272] on input "text" at bounding box center [290, 270] width 154 height 23
type input "AC233FD397C3"
click at [269, 297] on input "text" at bounding box center [290, 293] width 154 height 23
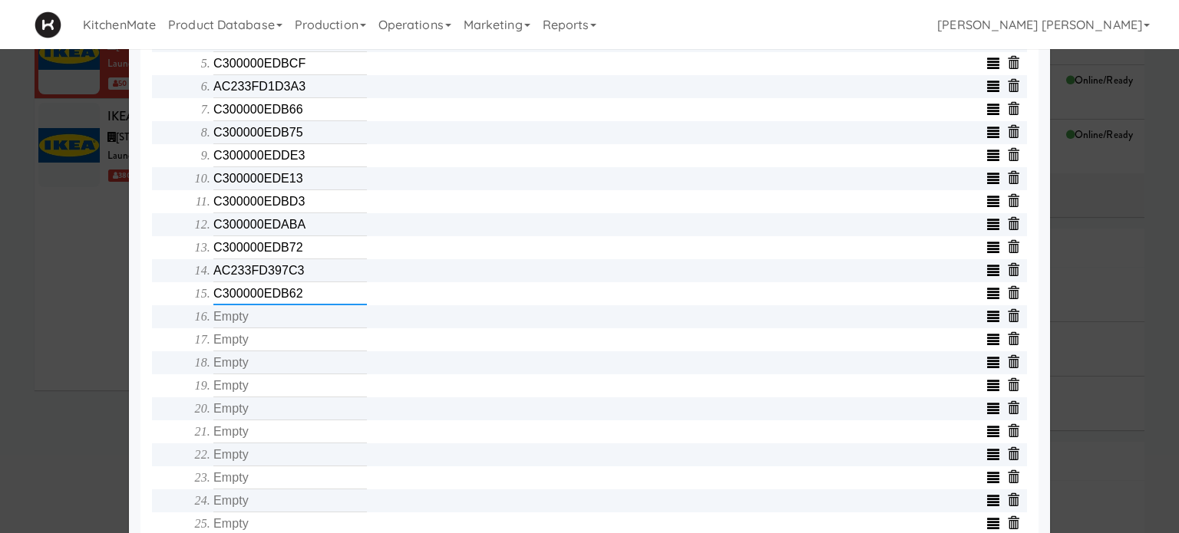
type input "C300000EDB62"
click at [268, 319] on input "text" at bounding box center [290, 316] width 154 height 23
type input "AC233FD1C64F"
click at [268, 352] on input "text" at bounding box center [290, 340] width 154 height 23
type input "AC233FD1C8C6"
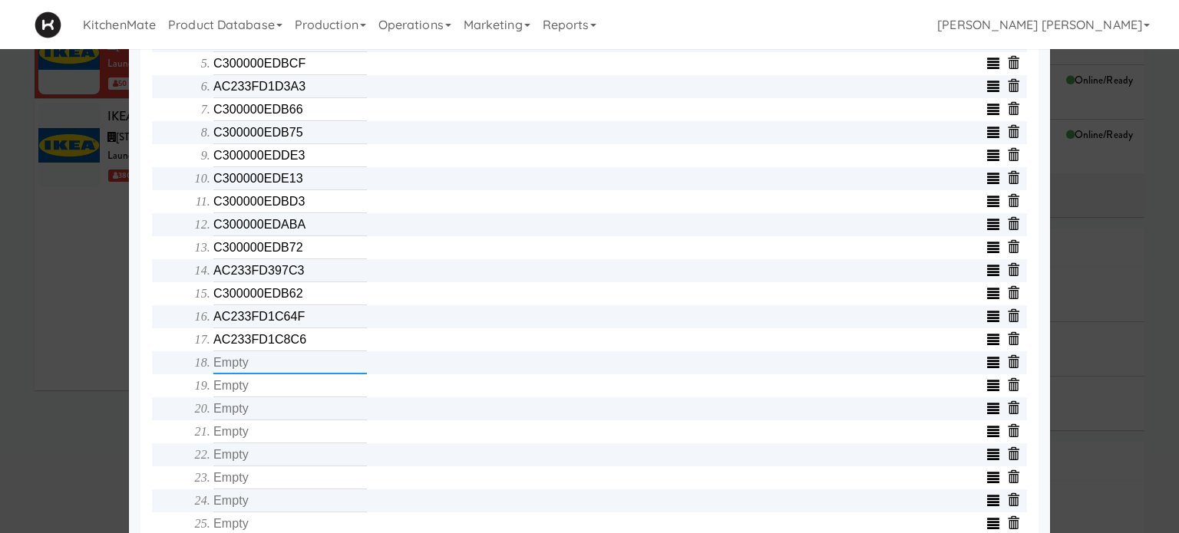
click at [267, 375] on input "text" at bounding box center [290, 363] width 154 height 23
type input "AC233FD1CD57"
click at [266, 393] on input "text" at bounding box center [290, 386] width 154 height 23
type input "AC233FD1CD66"
click at [264, 418] on input "text" at bounding box center [290, 409] width 154 height 23
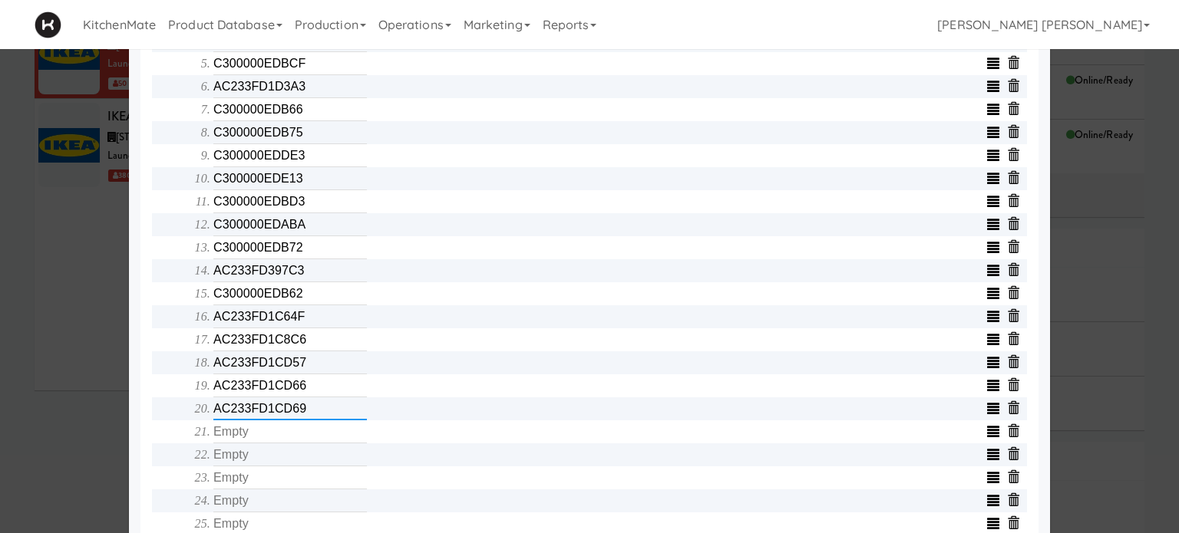
type input "AC233FD1CD69"
click at [270, 434] on input "text" at bounding box center [290, 432] width 154 height 23
type input "AC233FD1C788"
click at [270, 457] on input "text" at bounding box center [290, 455] width 154 height 23
type input "AC233FD1CD5E"
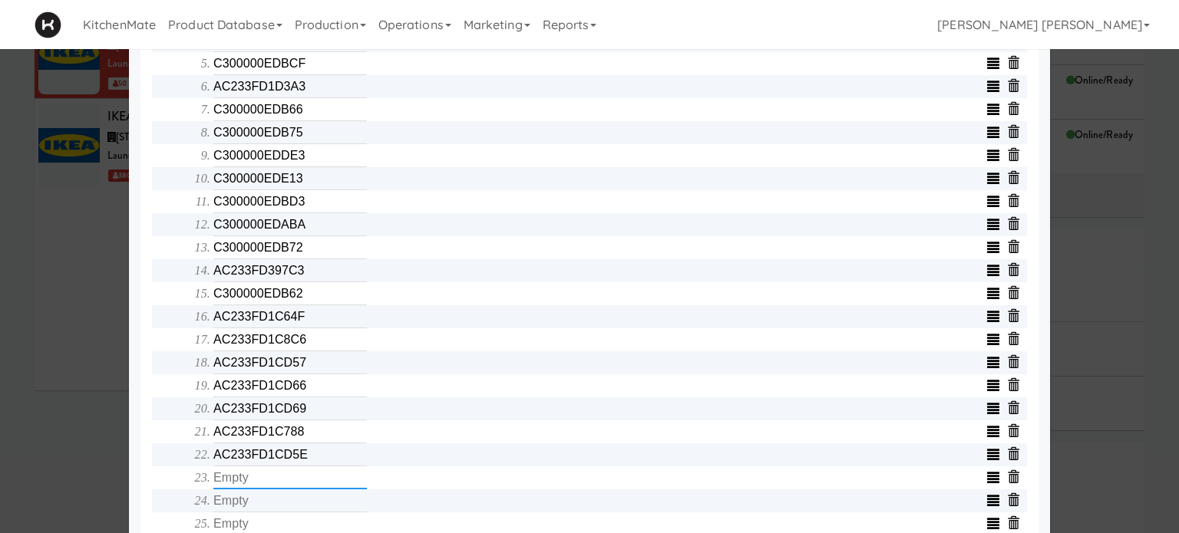
click at [270, 485] on input "text" at bounding box center [290, 478] width 154 height 23
type input "AC233FD1C63F"
click at [176, 471] on span "Array C300000EDBE6 C300000EDB78 C300000EDDD3 C300000EDB65 C300000EDBCF AC233FD1…" at bounding box center [601, 283] width 852 height 688
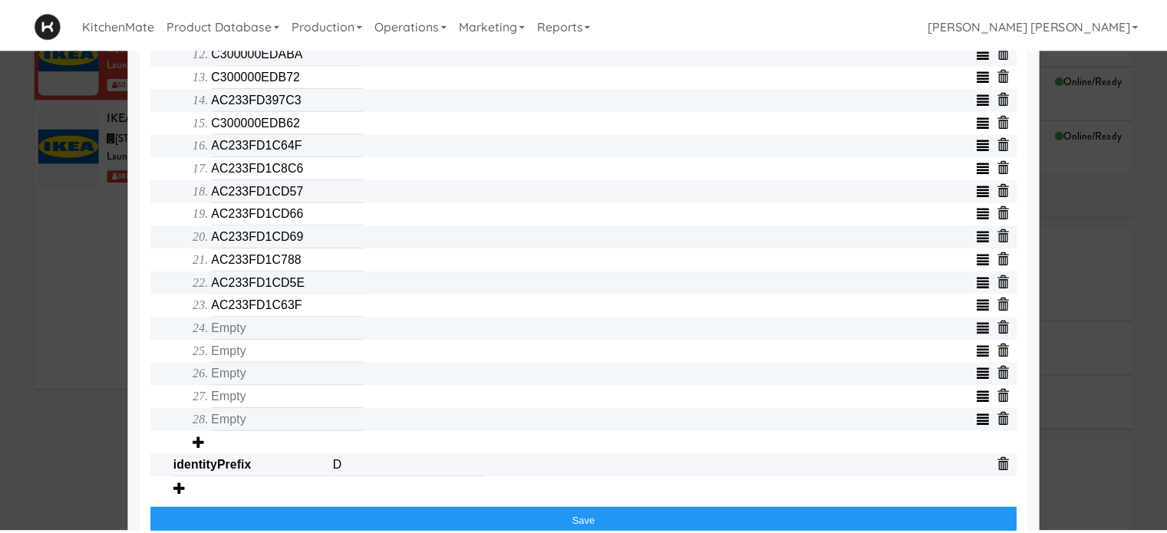
scroll to position [860, 0]
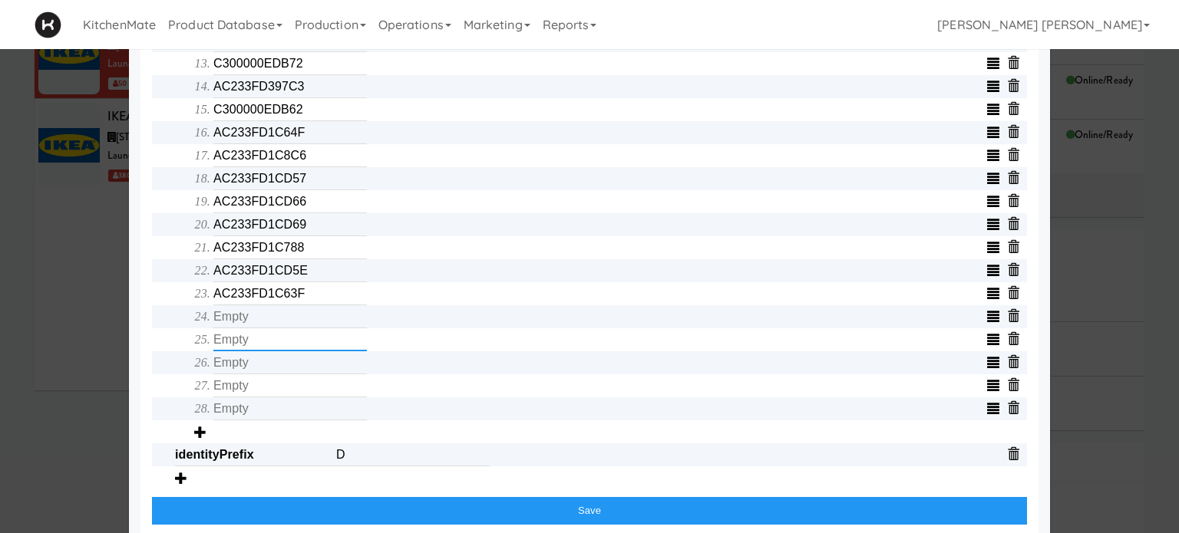
click at [258, 337] on input "text" at bounding box center [290, 340] width 154 height 23
click at [259, 320] on input "text" at bounding box center [290, 316] width 154 height 23
type input "AC233FD1CD5C"
click at [256, 343] on input "text" at bounding box center [290, 340] width 154 height 23
type input "AC233FD1C8C4"
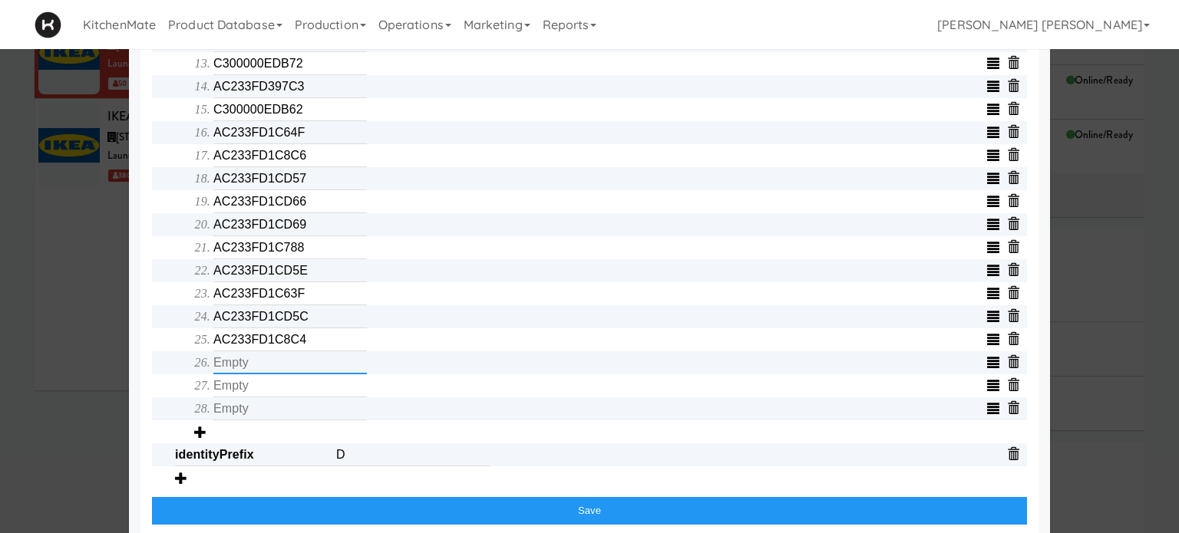
click at [255, 364] on input "text" at bounding box center [290, 363] width 154 height 23
type input "C300000EDCA0"
click at [249, 394] on input "text" at bounding box center [290, 386] width 154 height 23
type input "C300000EDC93"
click at [243, 421] on input "text" at bounding box center [290, 409] width 154 height 23
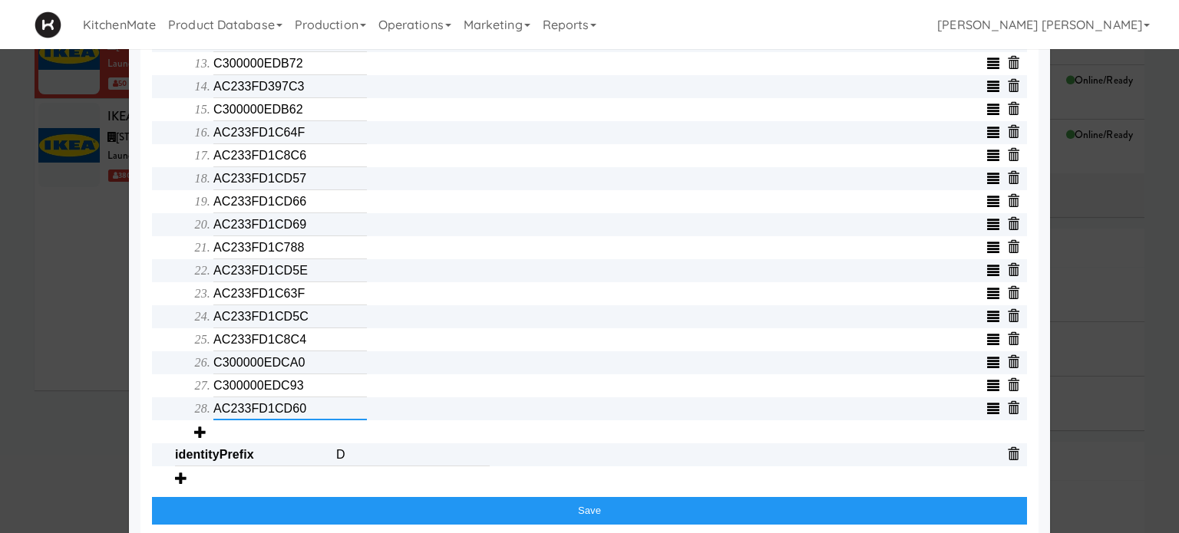
type input "AC233FD1CD60"
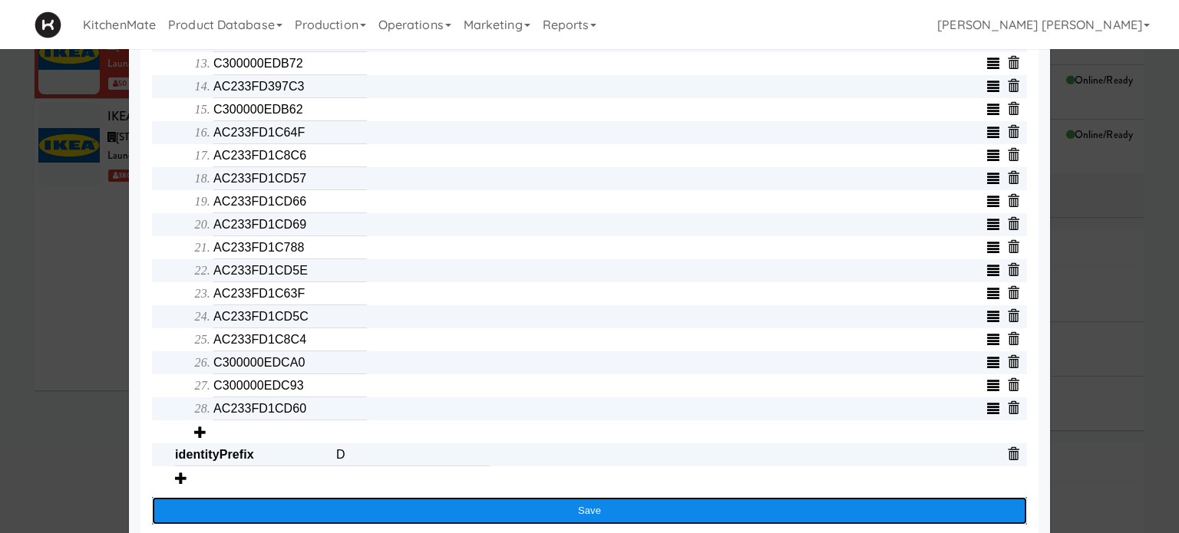
click at [525, 518] on button "Save" at bounding box center [589, 511] width 875 height 28
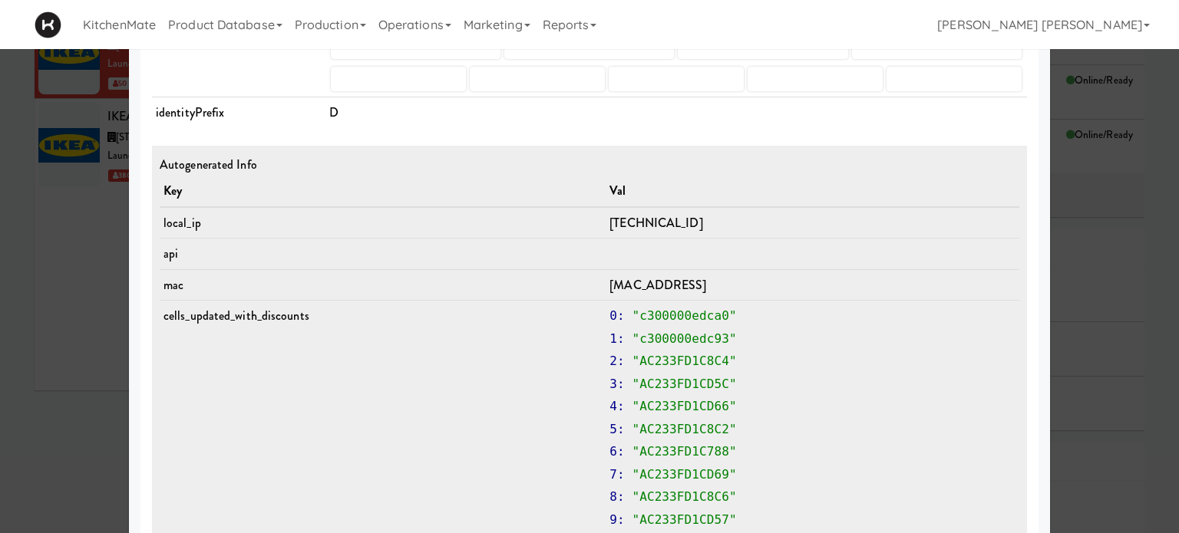
click at [42, 366] on div at bounding box center [589, 266] width 1179 height 533
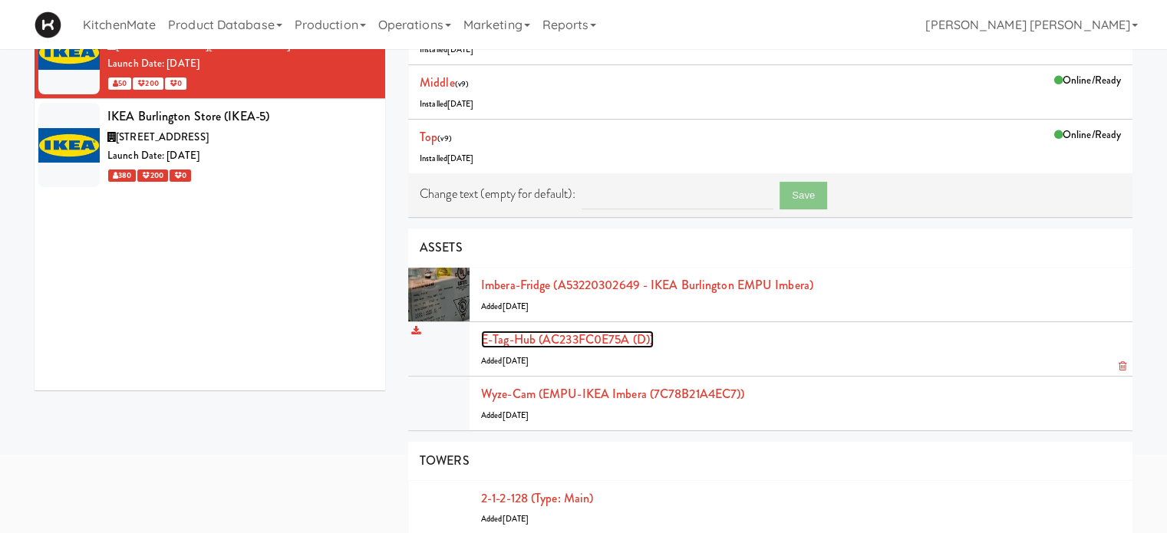
click at [564, 337] on link "E-tag-hub (AC233FC0E75A (D))" at bounding box center [567, 340] width 173 height 18
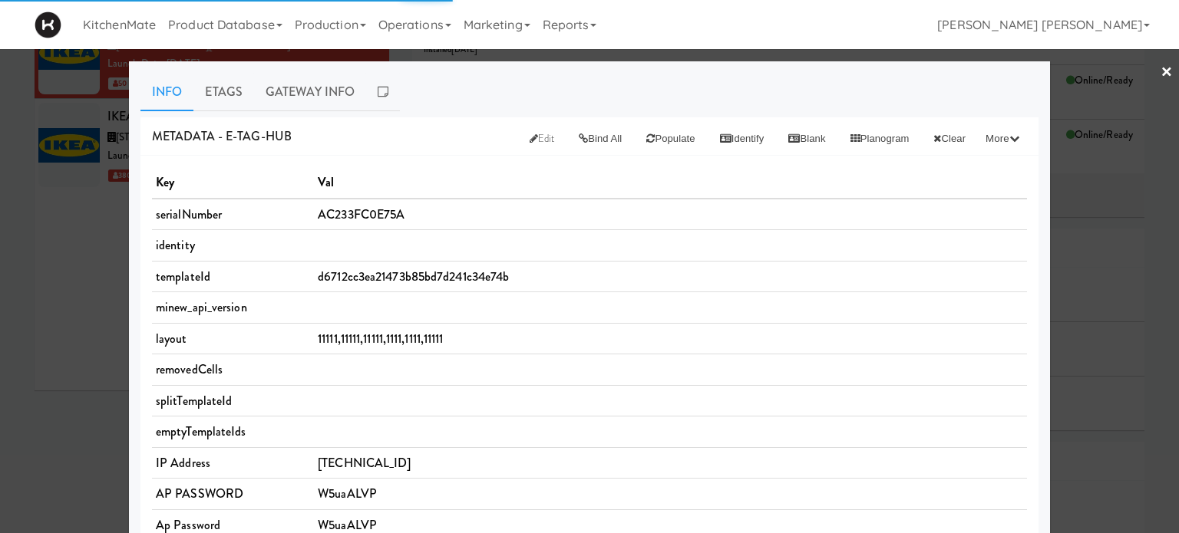
click at [858, 223] on td "AC233FC0E75A" at bounding box center [670, 214] width 713 height 31
click at [214, 94] on link "Etags" at bounding box center [223, 92] width 61 height 38
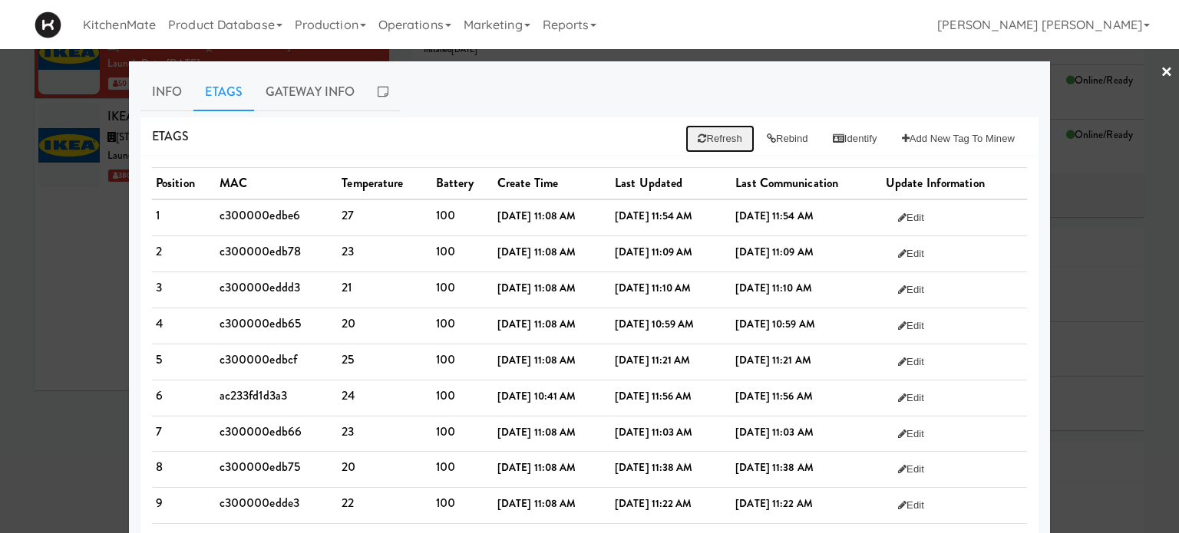
click at [694, 139] on button "Refresh" at bounding box center [719, 139] width 68 height 28
click at [762, 139] on button "Rebind" at bounding box center [787, 139] width 66 height 28
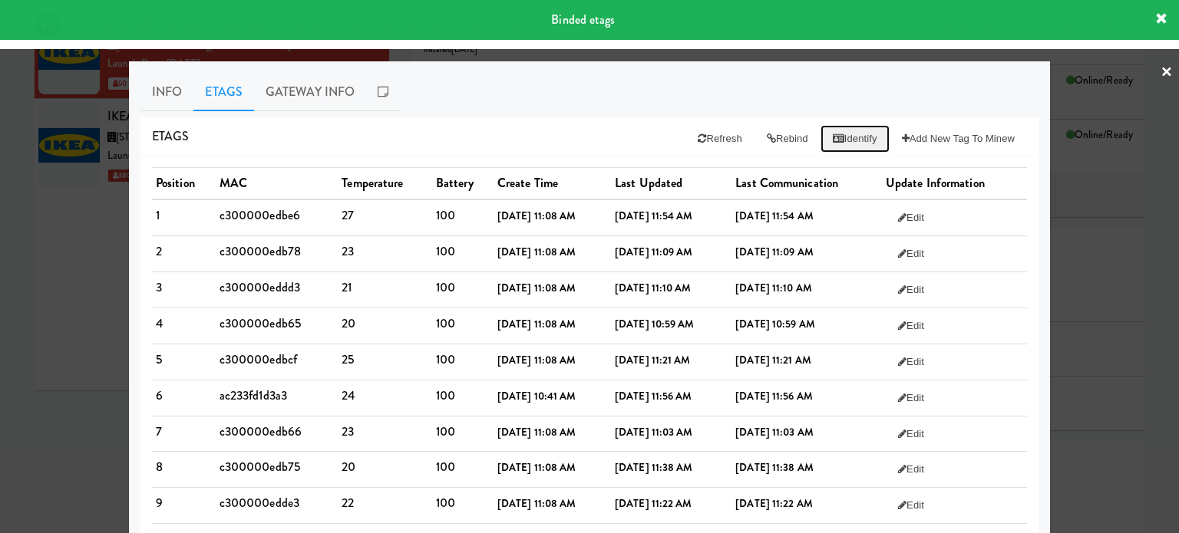
click at [835, 140] on button "Identify" at bounding box center [855, 139] width 69 height 28
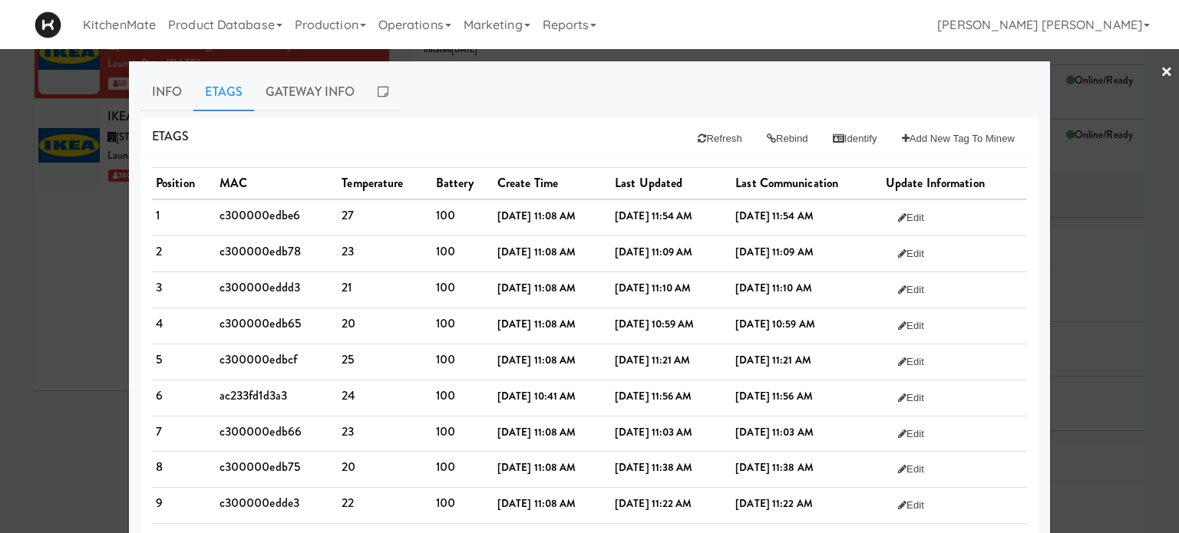
click at [579, 144] on div "Etags Refresh Rebind Identify Add New Tag to Minew" at bounding box center [589, 136] width 898 height 39
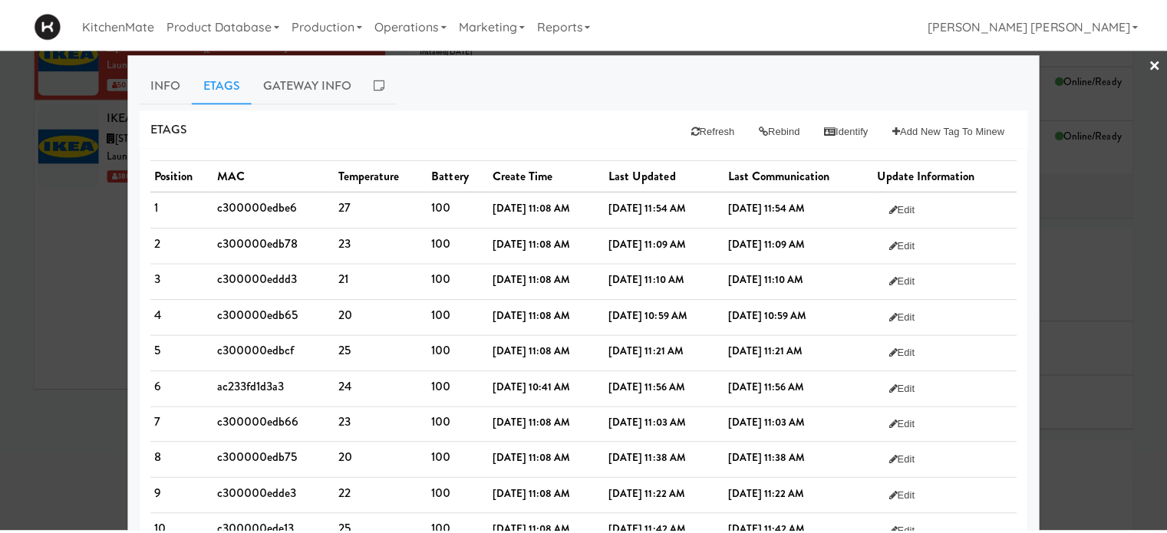
scroll to position [5, 0]
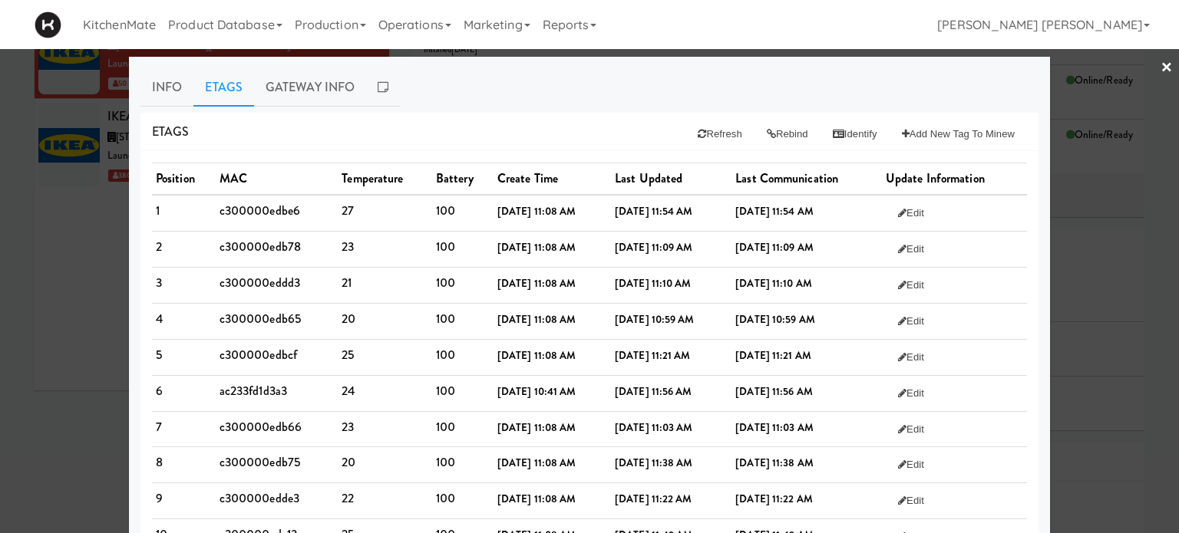
click at [556, 133] on div "Etags Refresh Rebind Identify Add New Tag to Minew" at bounding box center [589, 132] width 898 height 39
click at [694, 121] on button "Refresh" at bounding box center [719, 135] width 68 height 28
click at [766, 128] on button "Rebind" at bounding box center [787, 135] width 66 height 28
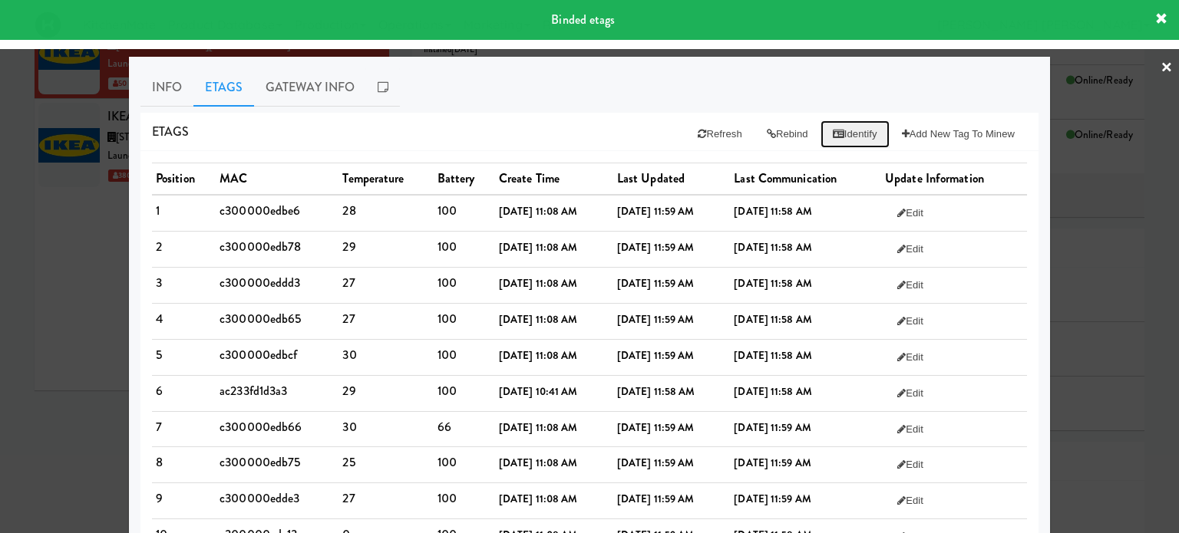
click at [839, 127] on button "Identify" at bounding box center [855, 135] width 69 height 28
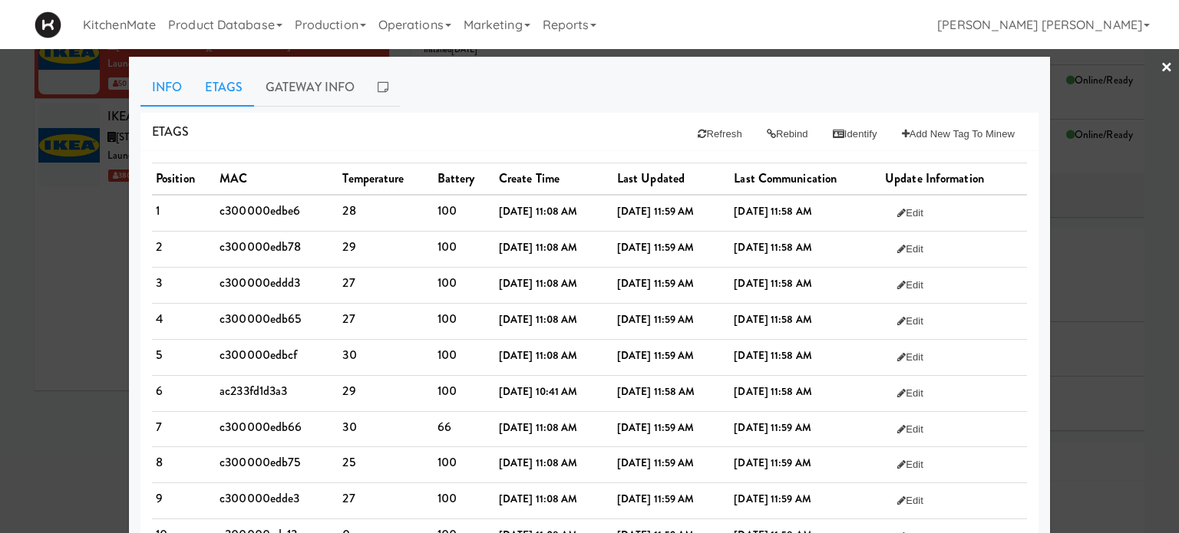
click at [167, 86] on link "Info" at bounding box center [166, 87] width 53 height 38
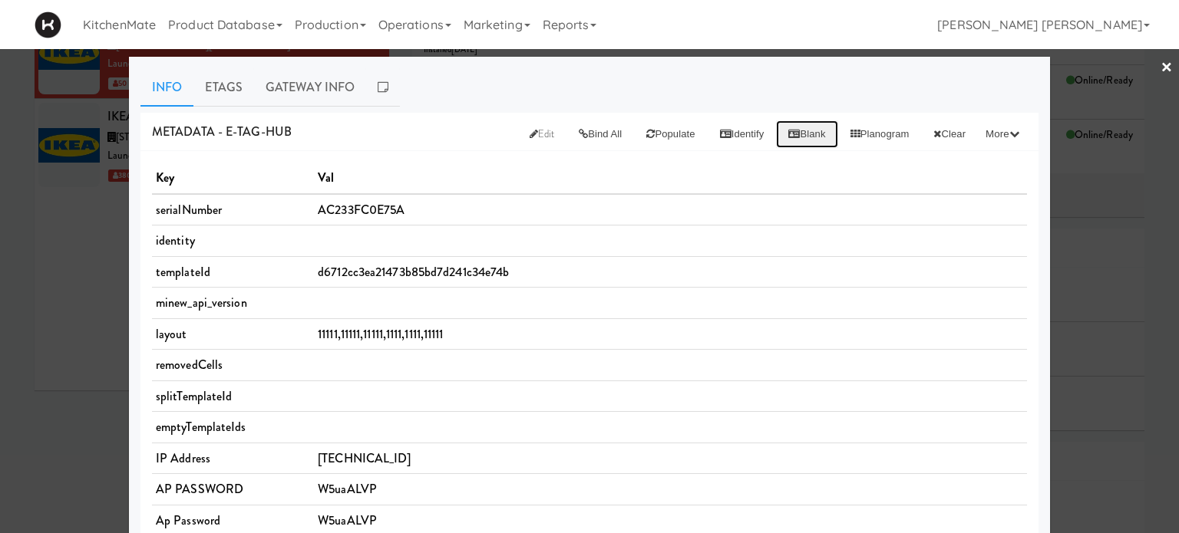
click at [786, 131] on button "Blank" at bounding box center [806, 135] width 61 height 28
click at [223, 82] on link "Etags" at bounding box center [223, 87] width 61 height 38
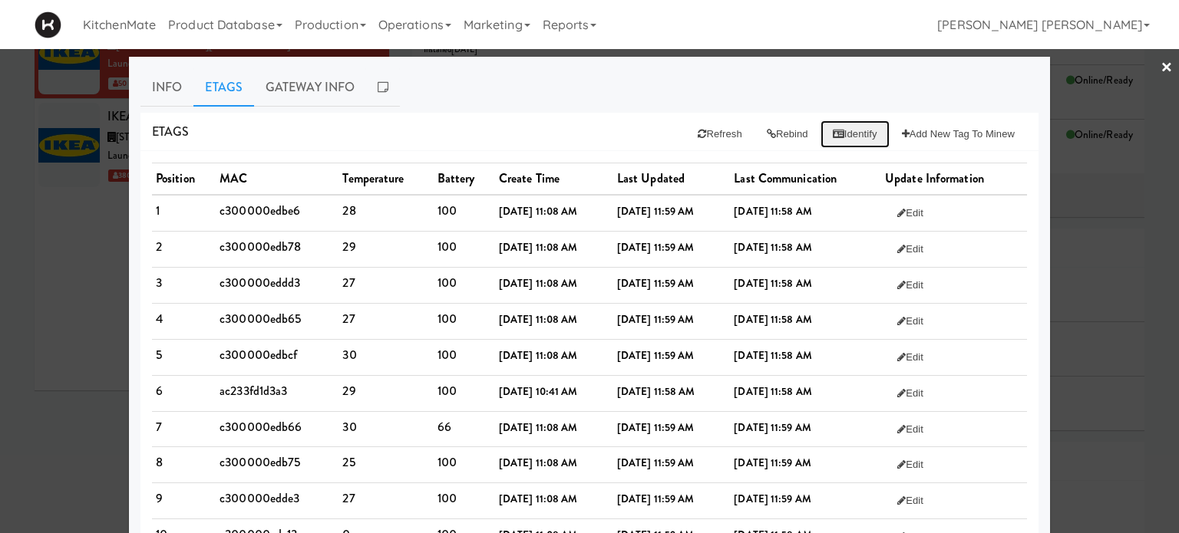
click at [853, 136] on button "Identify" at bounding box center [855, 135] width 69 height 28
click at [724, 134] on button "Refresh" at bounding box center [719, 135] width 68 height 28
click at [771, 136] on button "Rebind" at bounding box center [787, 135] width 66 height 28
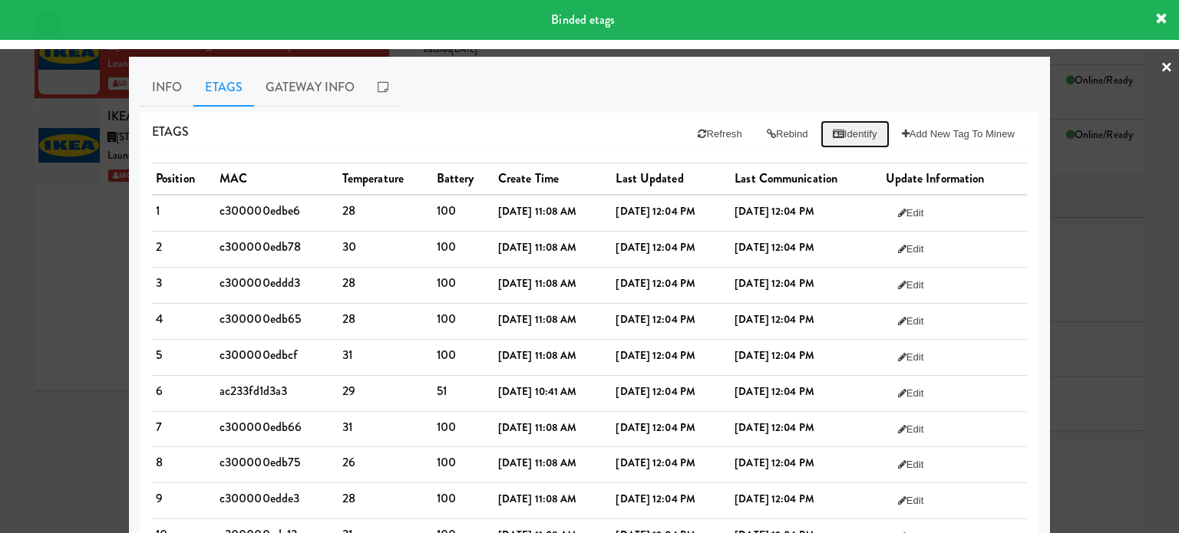
click at [835, 138] on button "Identify" at bounding box center [855, 135] width 69 height 28
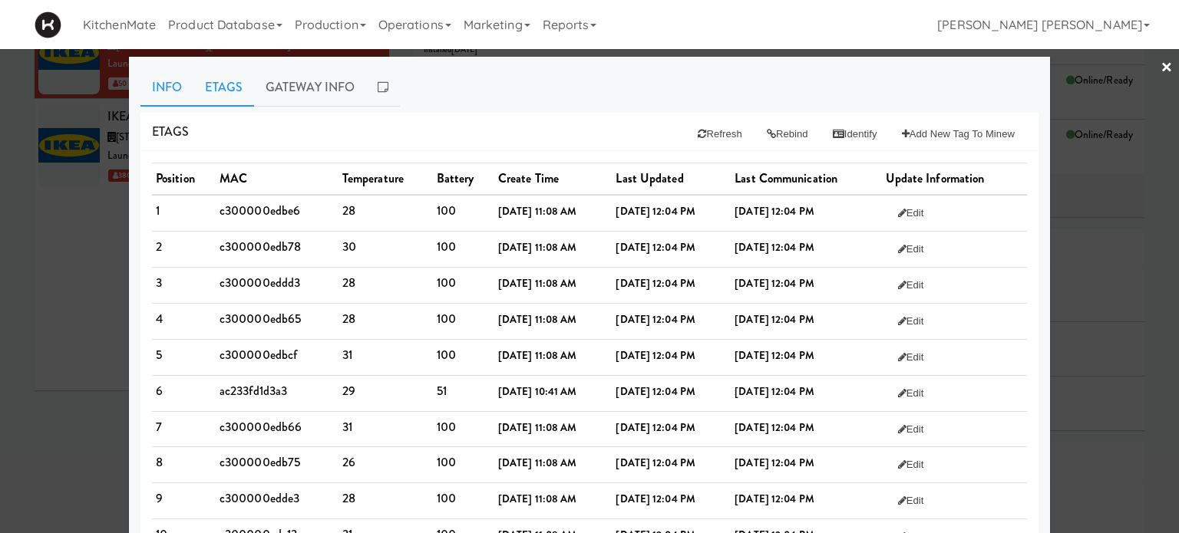
click at [163, 87] on link "Info" at bounding box center [166, 87] width 53 height 38
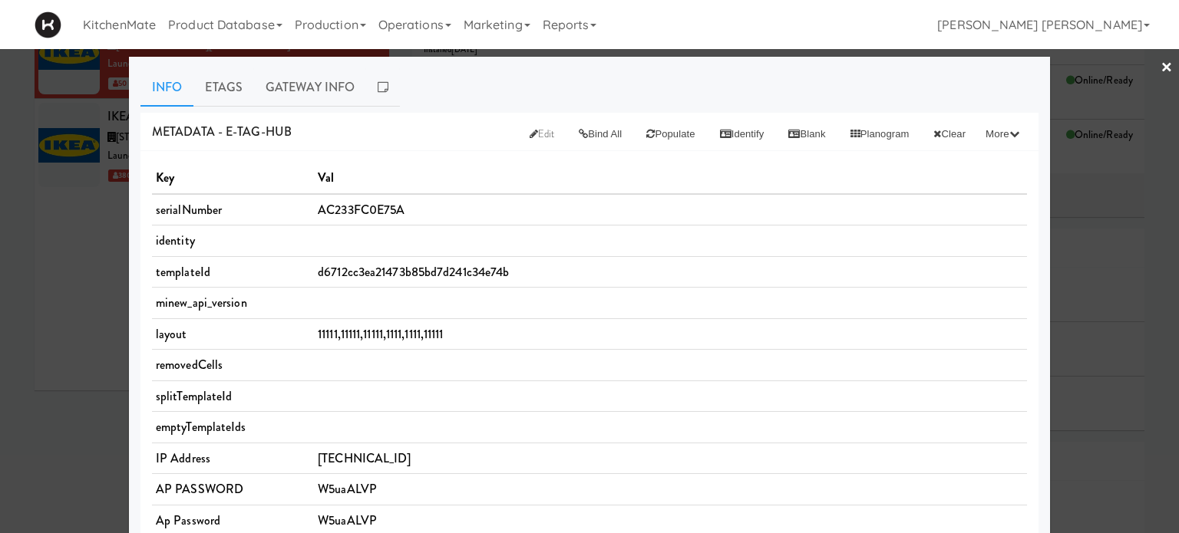
click at [1161, 68] on link "×" at bounding box center [1167, 69] width 12 height 48
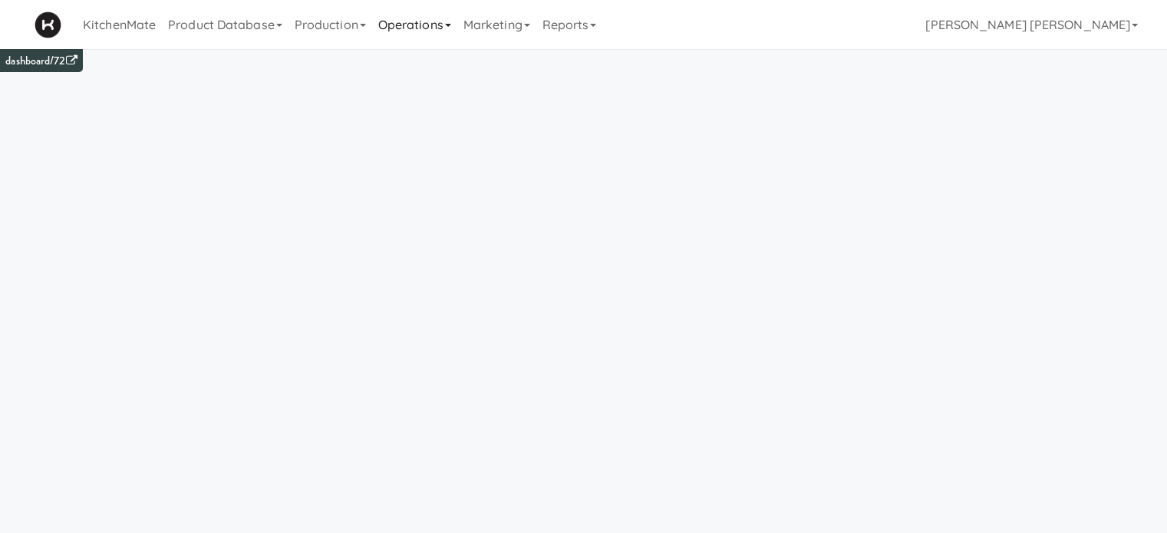
click at [402, 27] on link "Operations" at bounding box center [414, 24] width 85 height 49
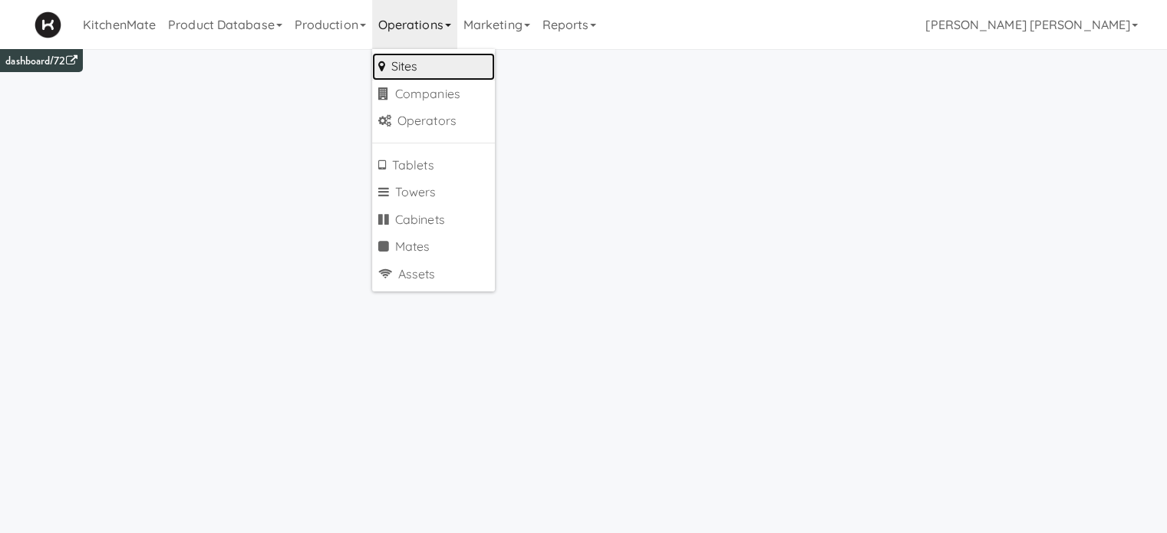
click at [409, 61] on link "Sites" at bounding box center [433, 67] width 123 height 28
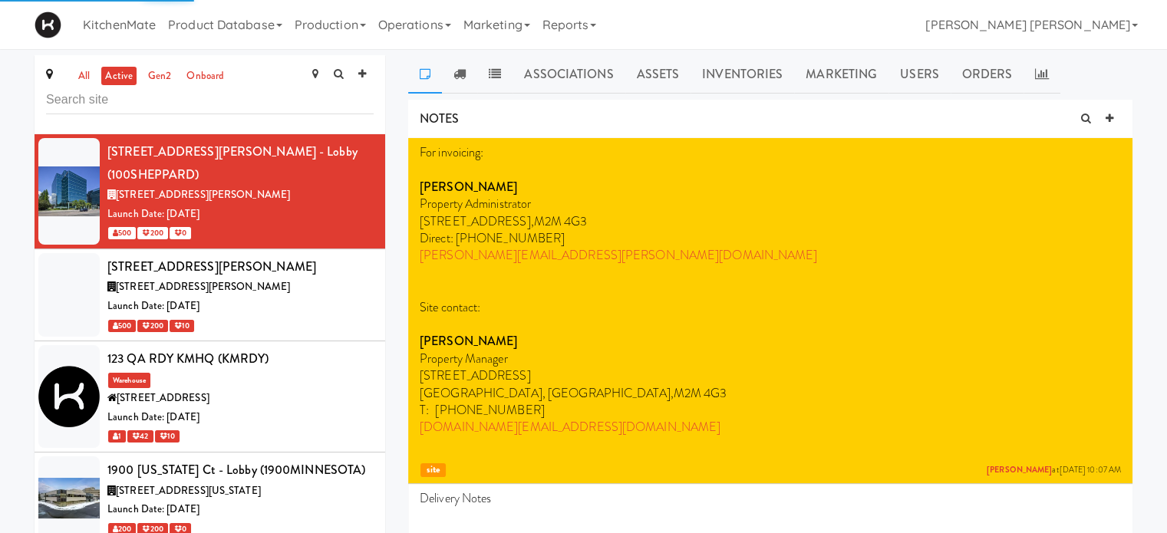
click at [276, 101] on input "text" at bounding box center [210, 100] width 328 height 28
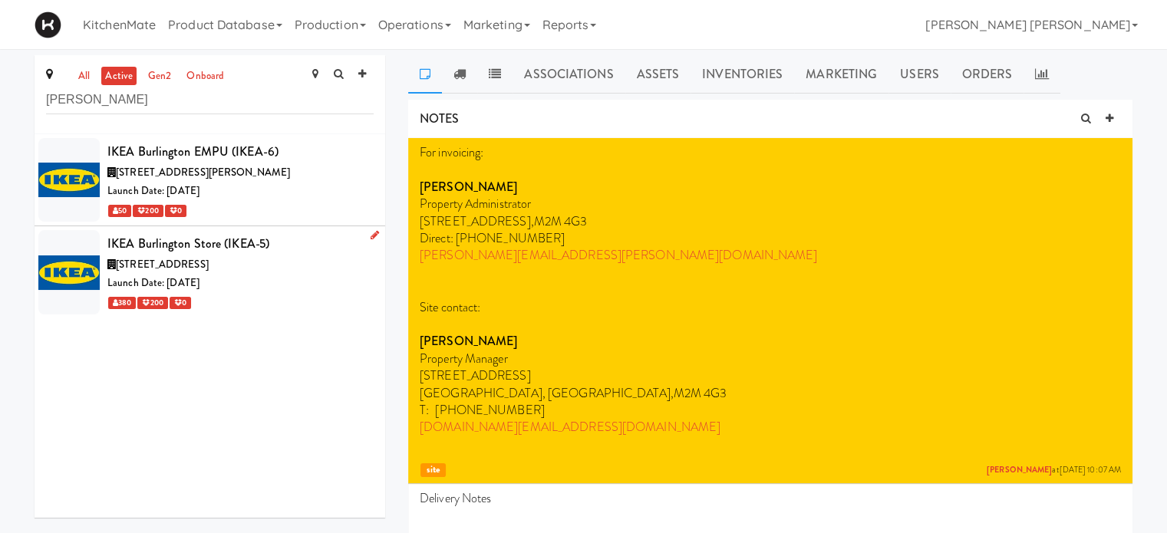
type input "[PERSON_NAME]"
click at [190, 242] on div "IKEA Burlington Store (IKEA-5)" at bounding box center [240, 244] width 266 height 23
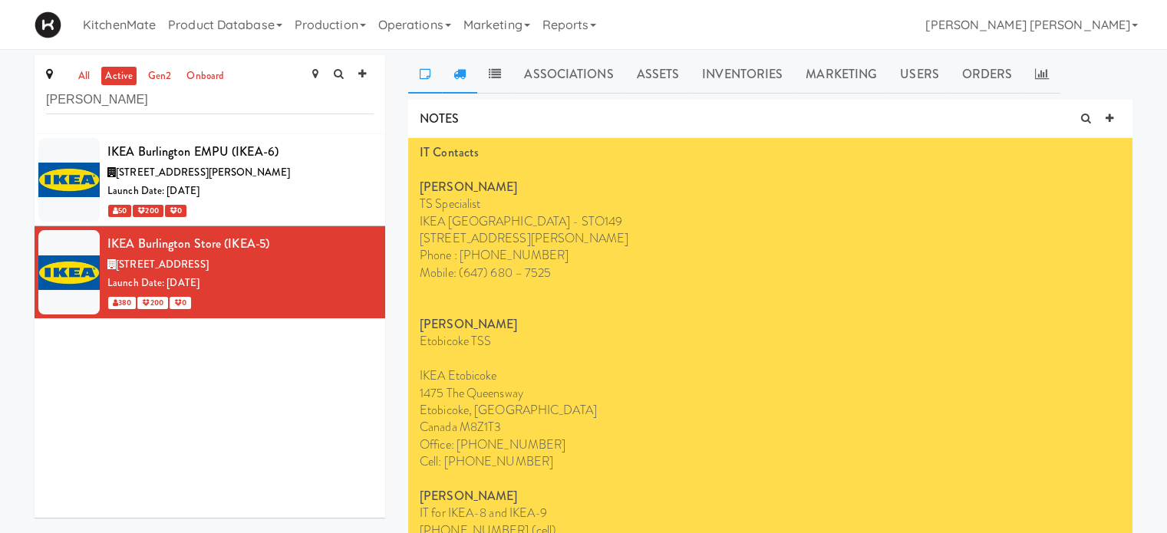
click at [459, 69] on icon at bounding box center [460, 74] width 12 height 12
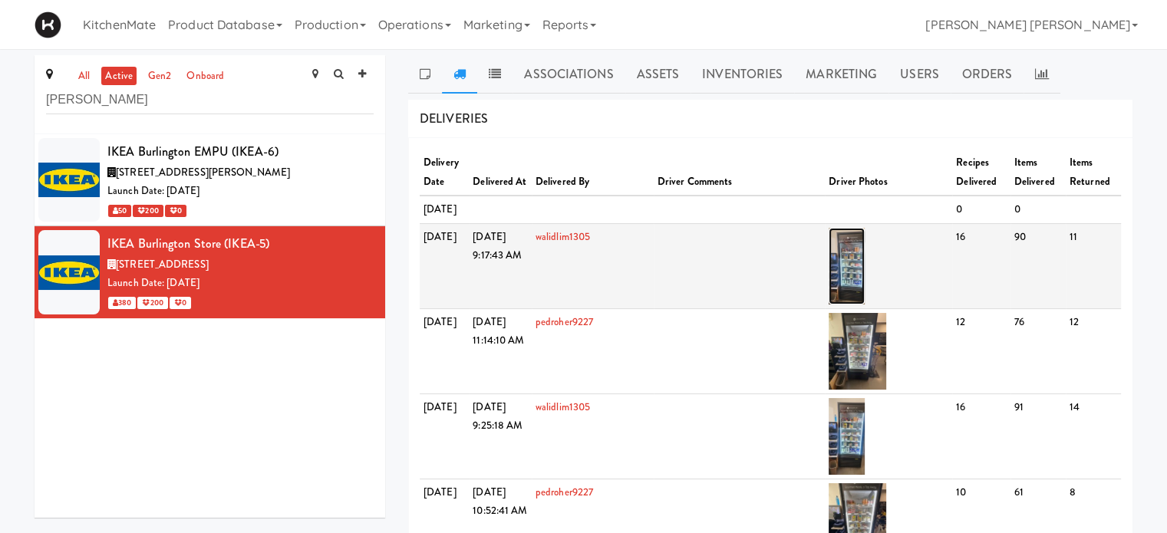
click at [852, 300] on img at bounding box center [847, 266] width 36 height 77
